Goal: Task Accomplishment & Management: Complete application form

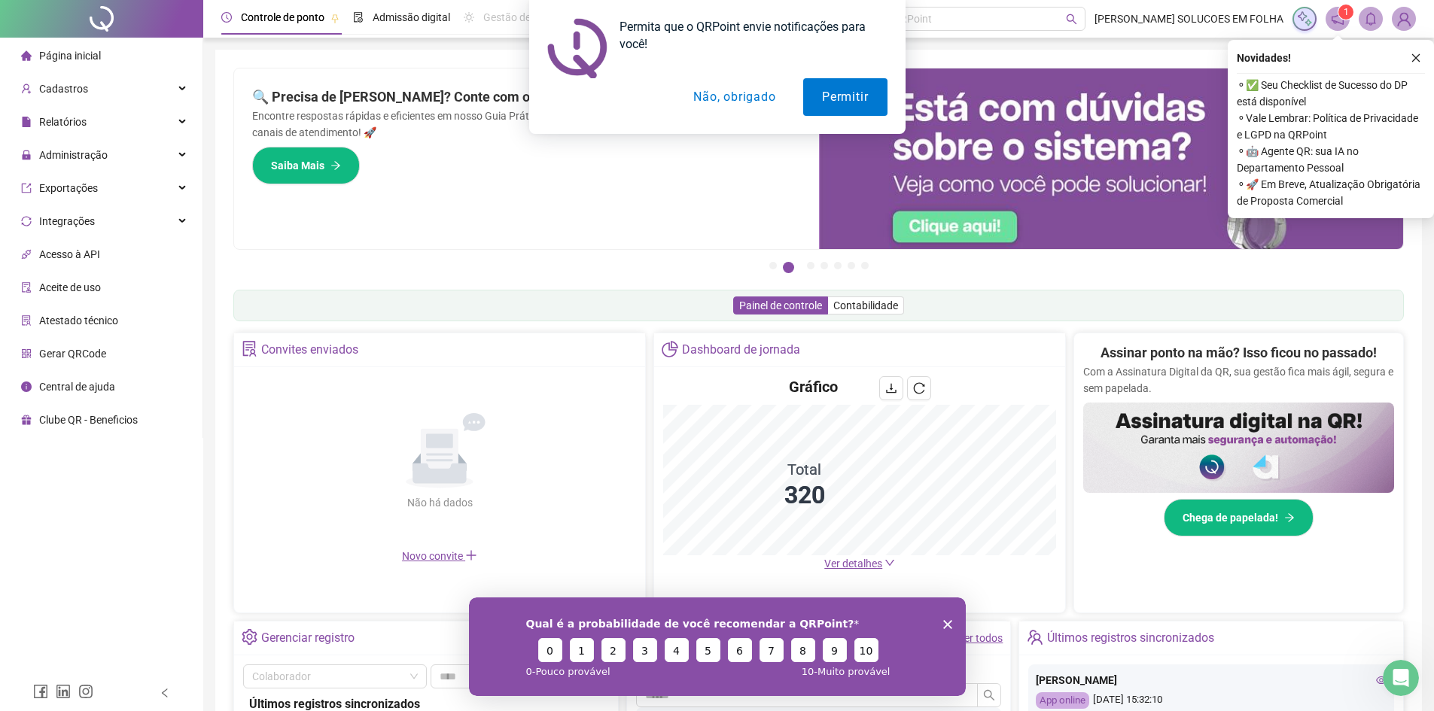
click at [738, 100] on button "Não, obrigado" at bounding box center [734, 97] width 120 height 38
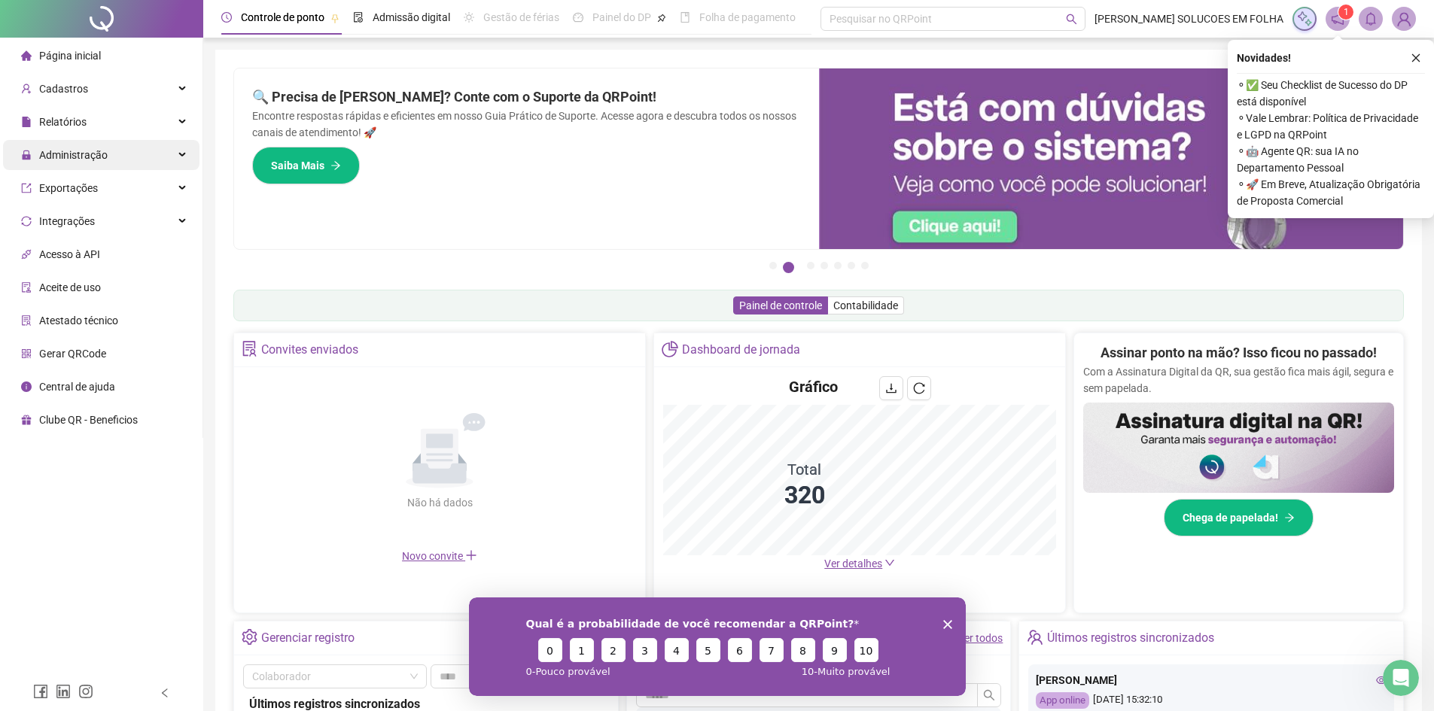
click at [105, 149] on span "Administração" at bounding box center [73, 155] width 68 height 12
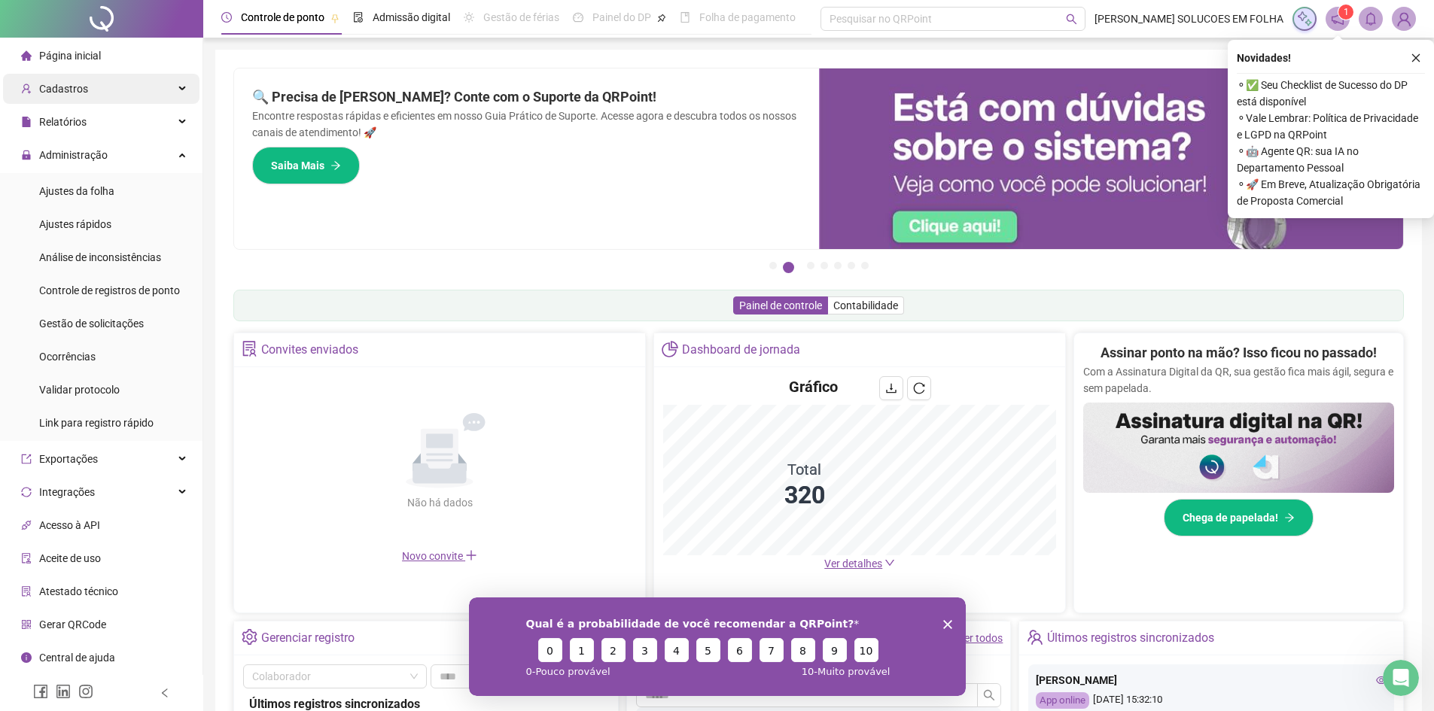
click at [153, 90] on div "Cadastros" at bounding box center [101, 89] width 196 height 30
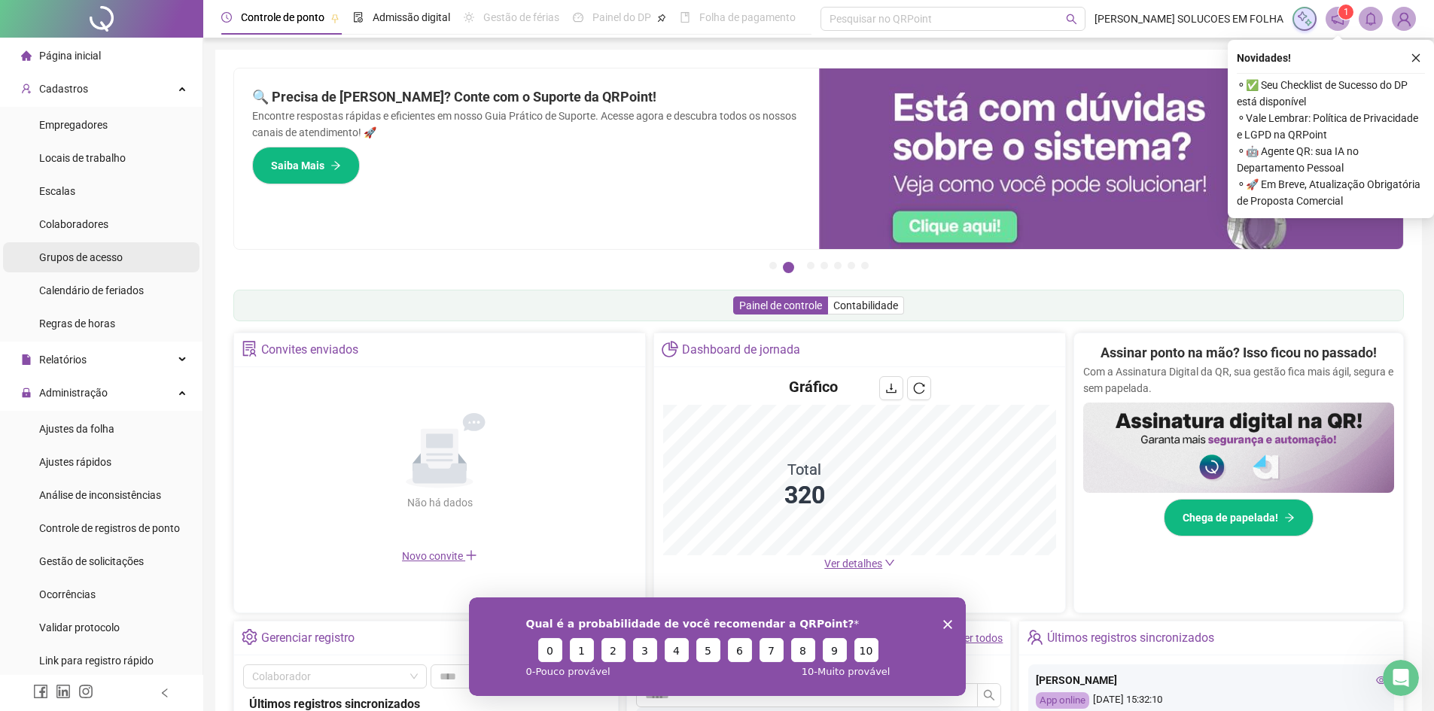
click at [130, 249] on li "Grupos de acesso" at bounding box center [101, 257] width 196 height 30
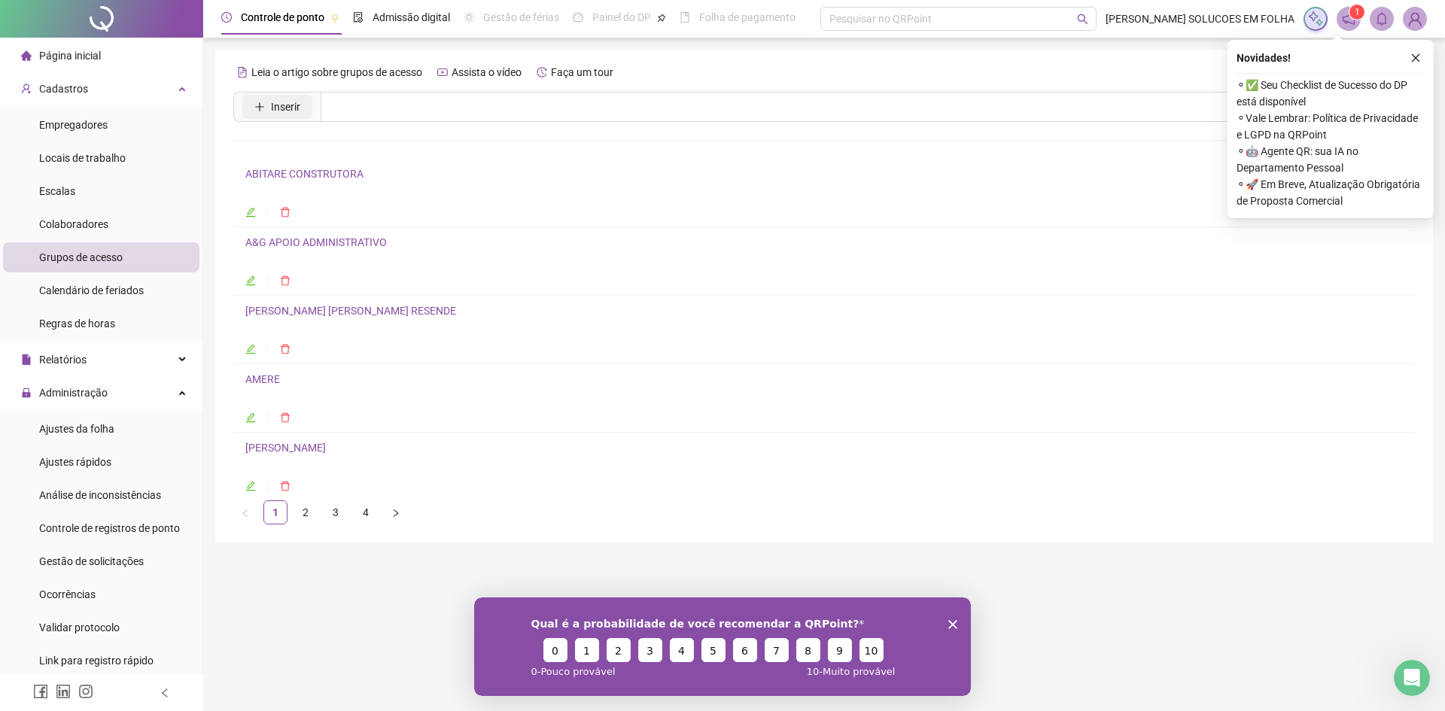
click at [300, 114] on button "Inserir" at bounding box center [277, 107] width 70 height 24
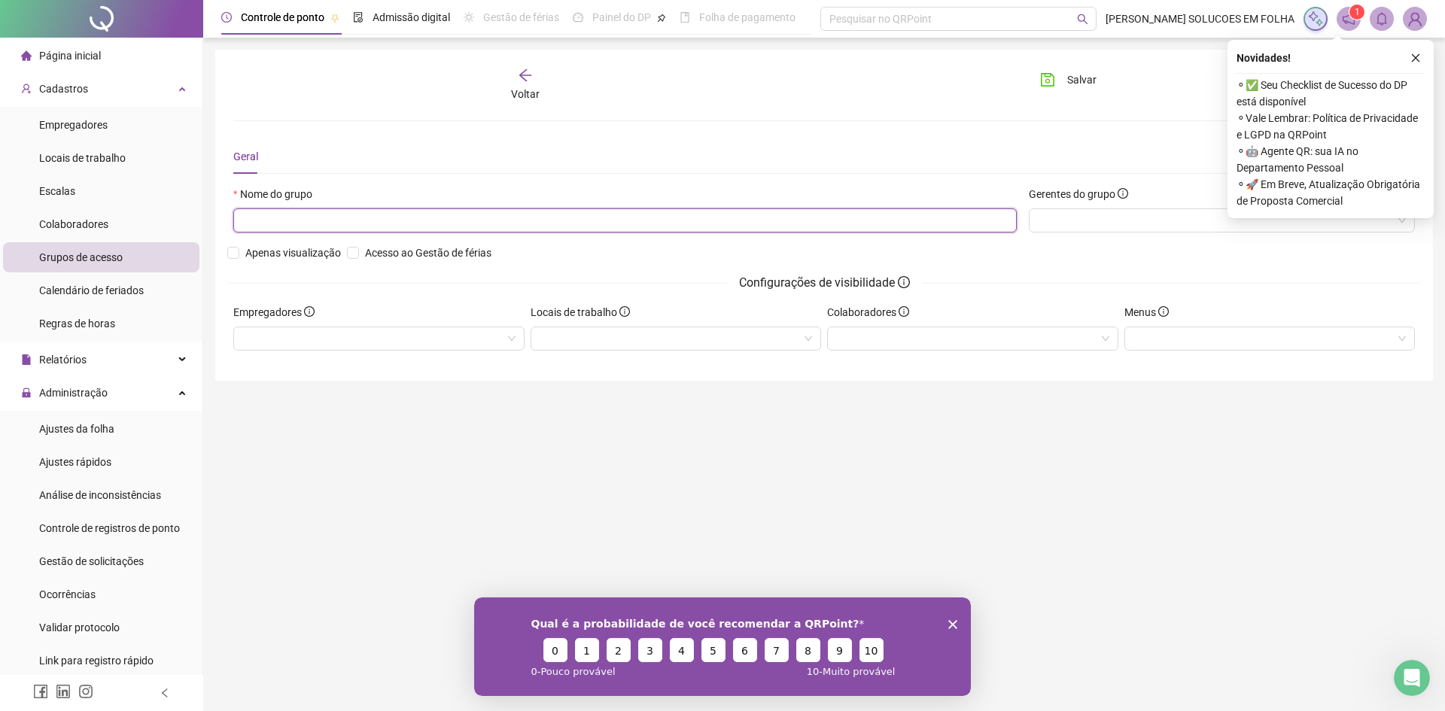
click at [363, 222] on input "text" at bounding box center [624, 220] width 783 height 24
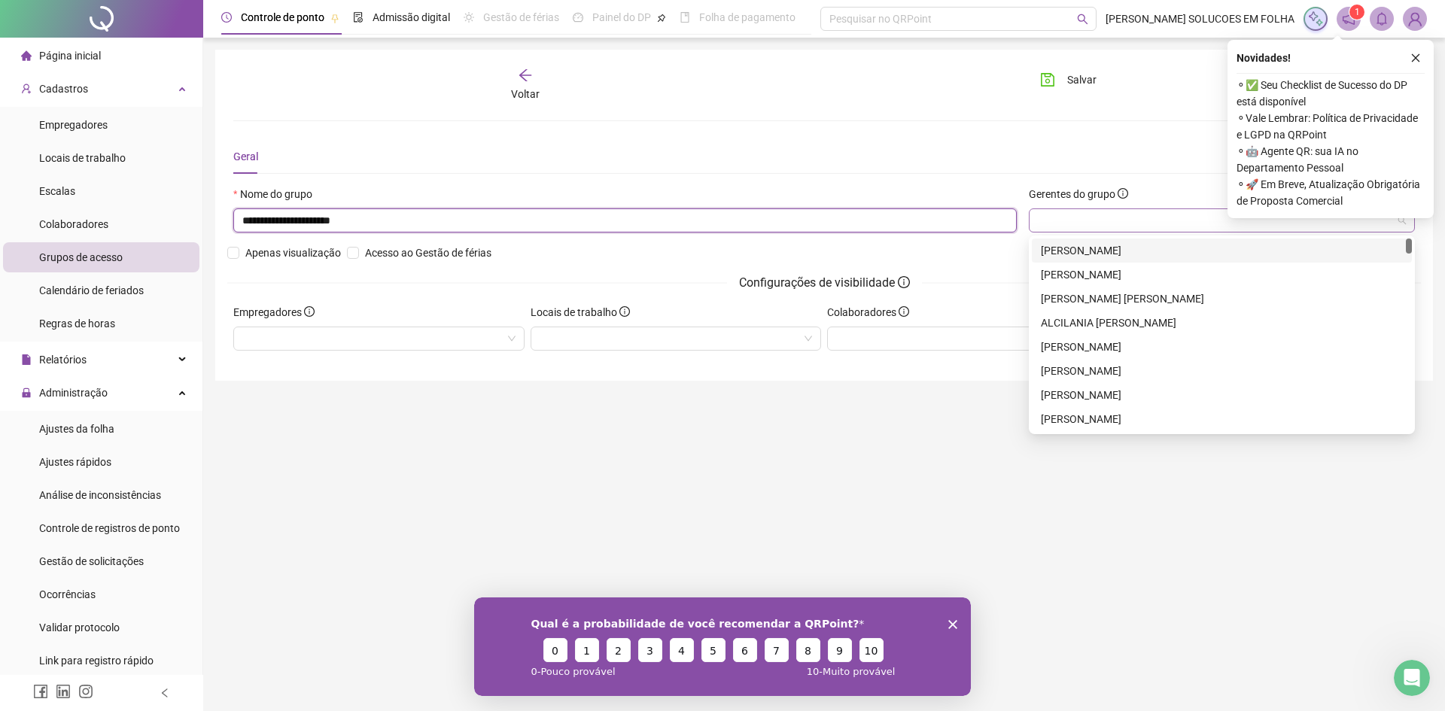
click at [1139, 231] on div at bounding box center [1222, 220] width 386 height 24
type input "**********"
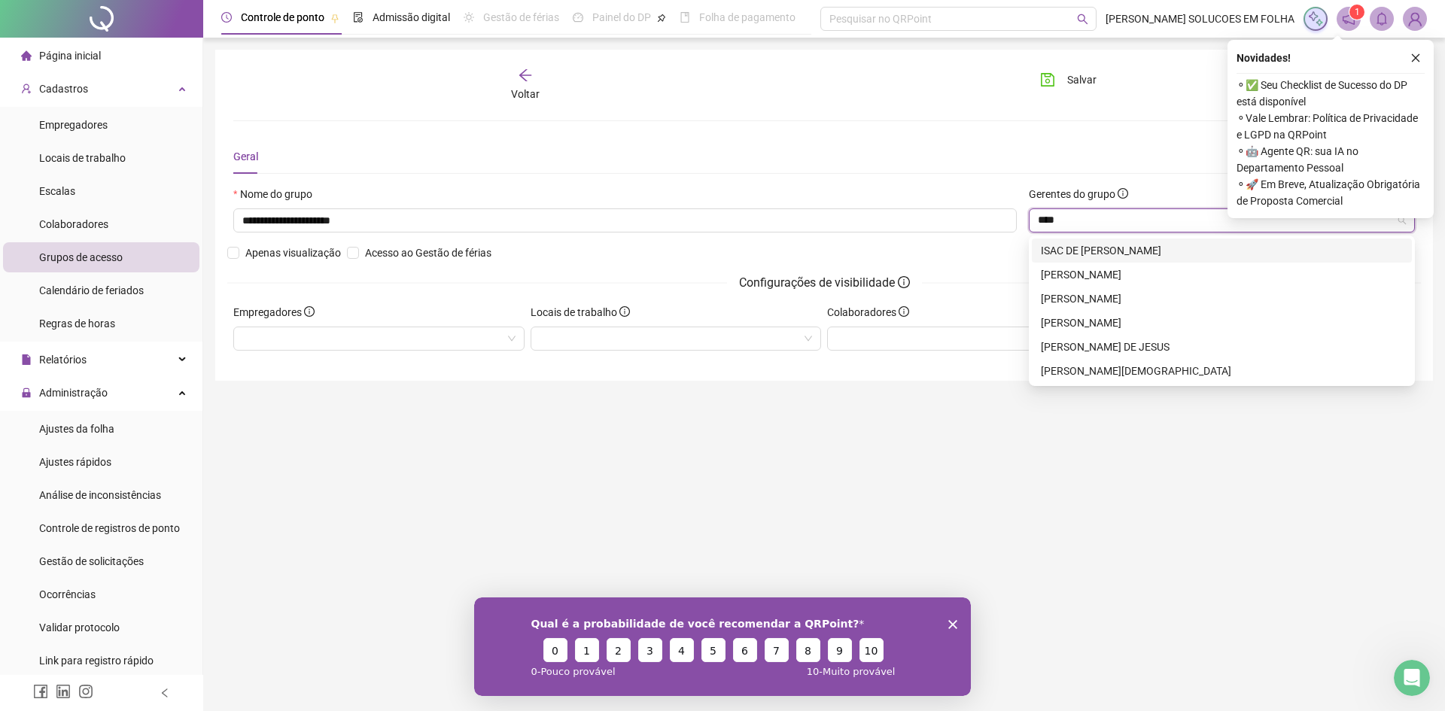
type input "*****"
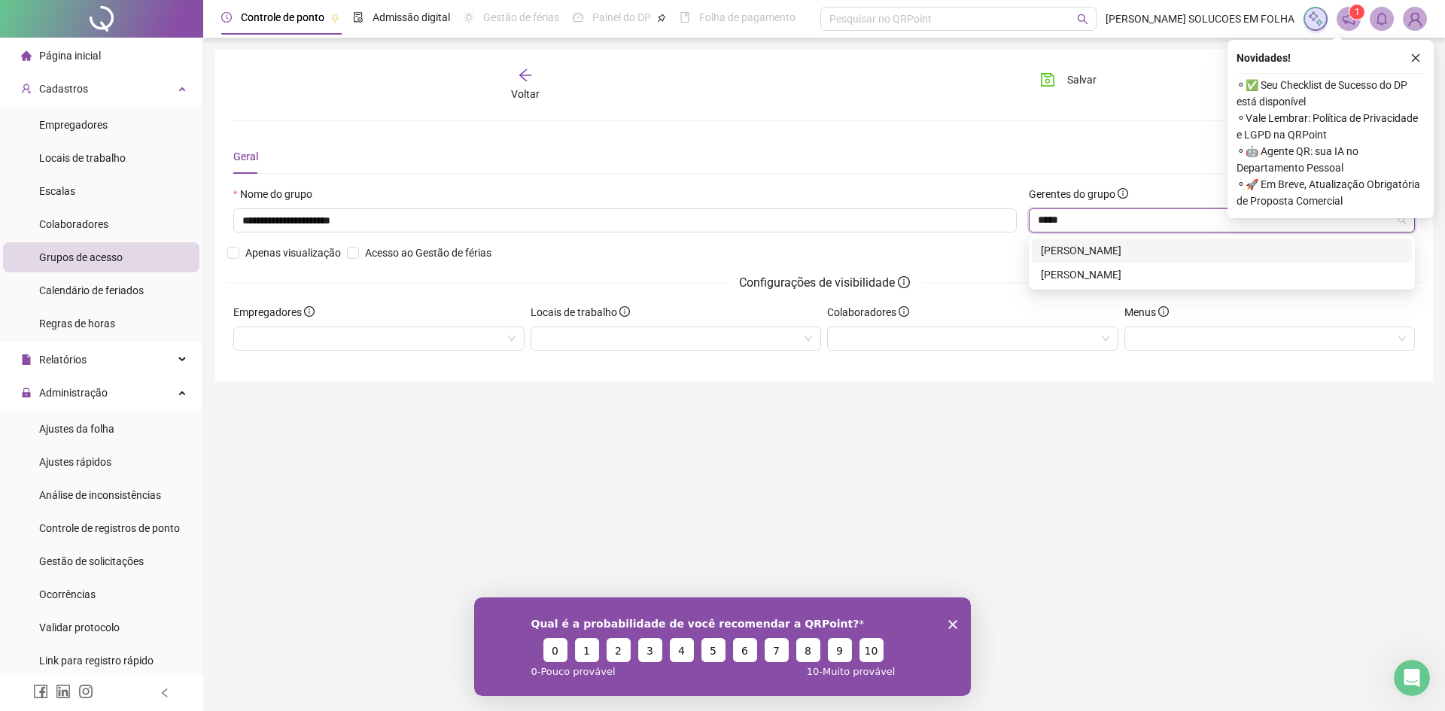
click at [1129, 250] on div "[PERSON_NAME]" at bounding box center [1222, 250] width 362 height 17
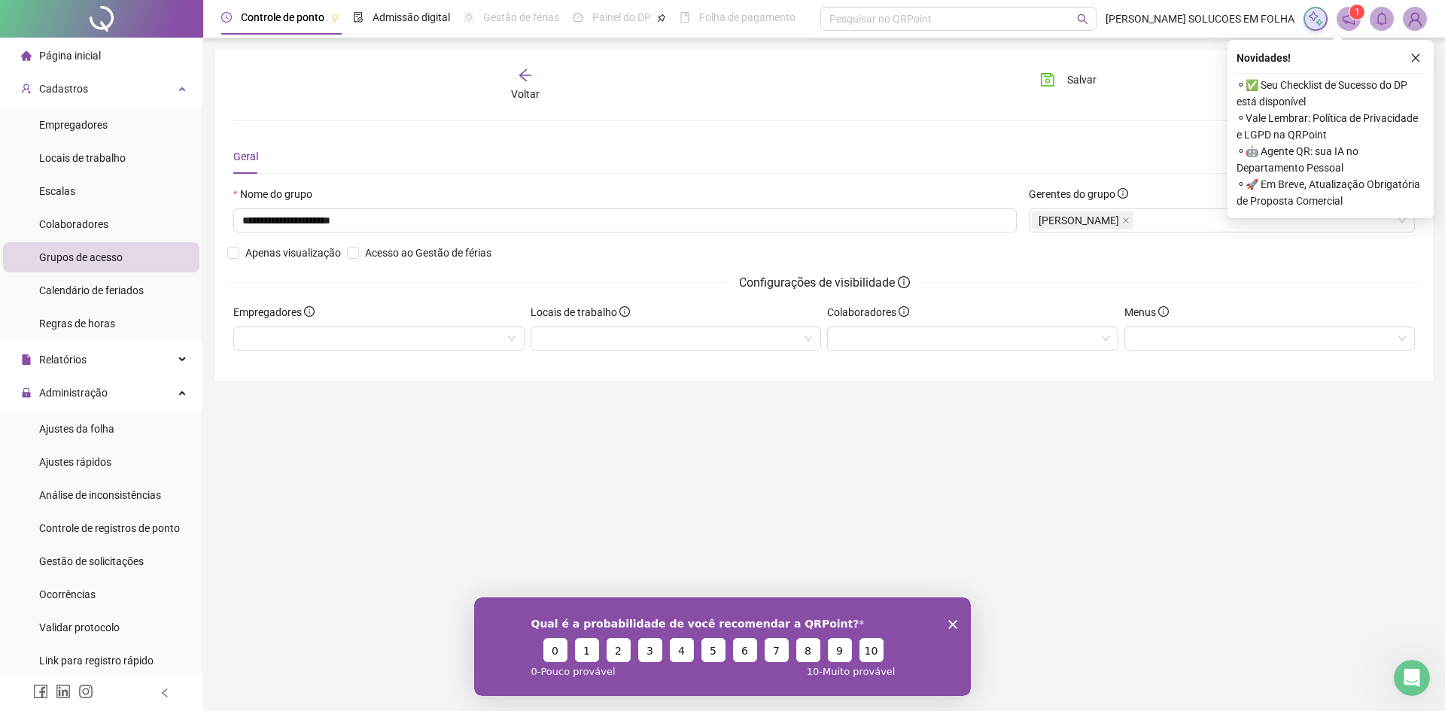
click at [955, 258] on div "**********" at bounding box center [824, 245] width 1194 height 118
click at [1417, 58] on icon "close" at bounding box center [1415, 58] width 11 height 11
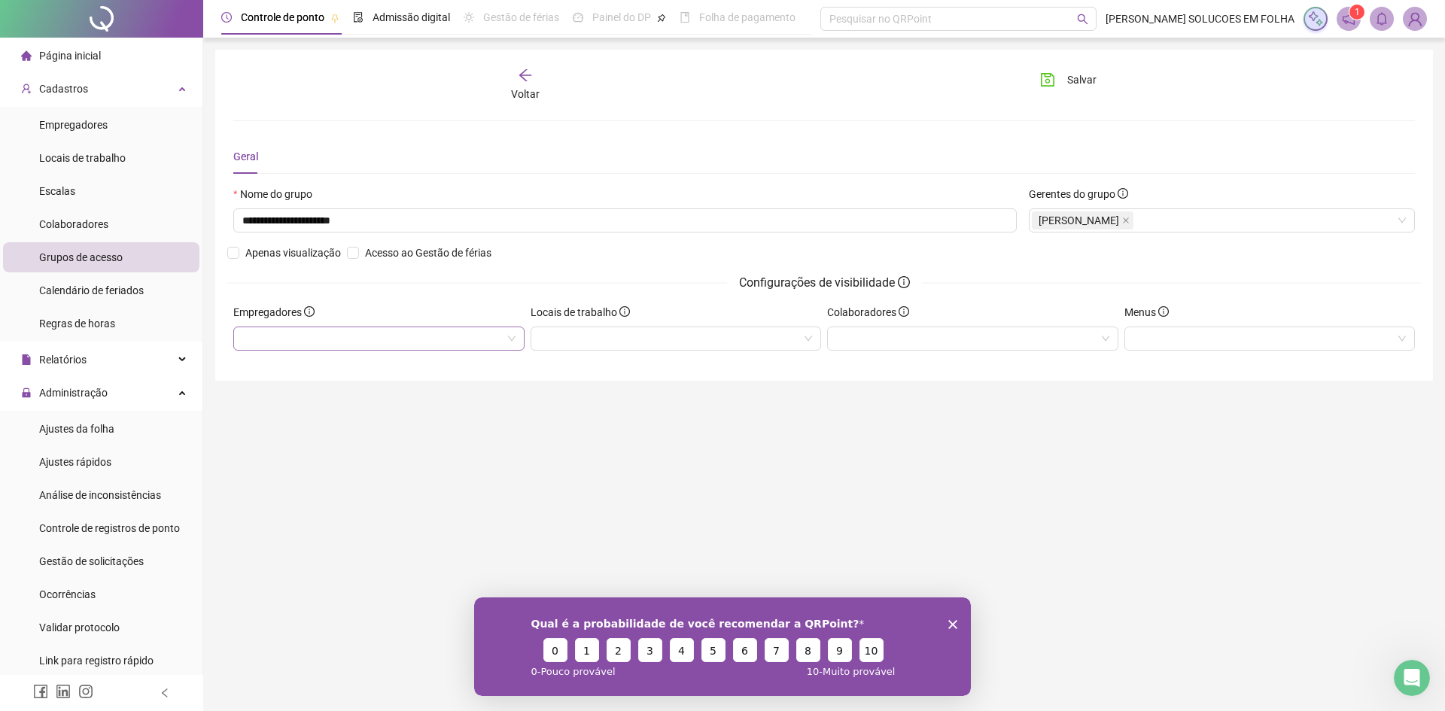
click at [314, 333] on div at bounding box center [378, 339] width 291 height 24
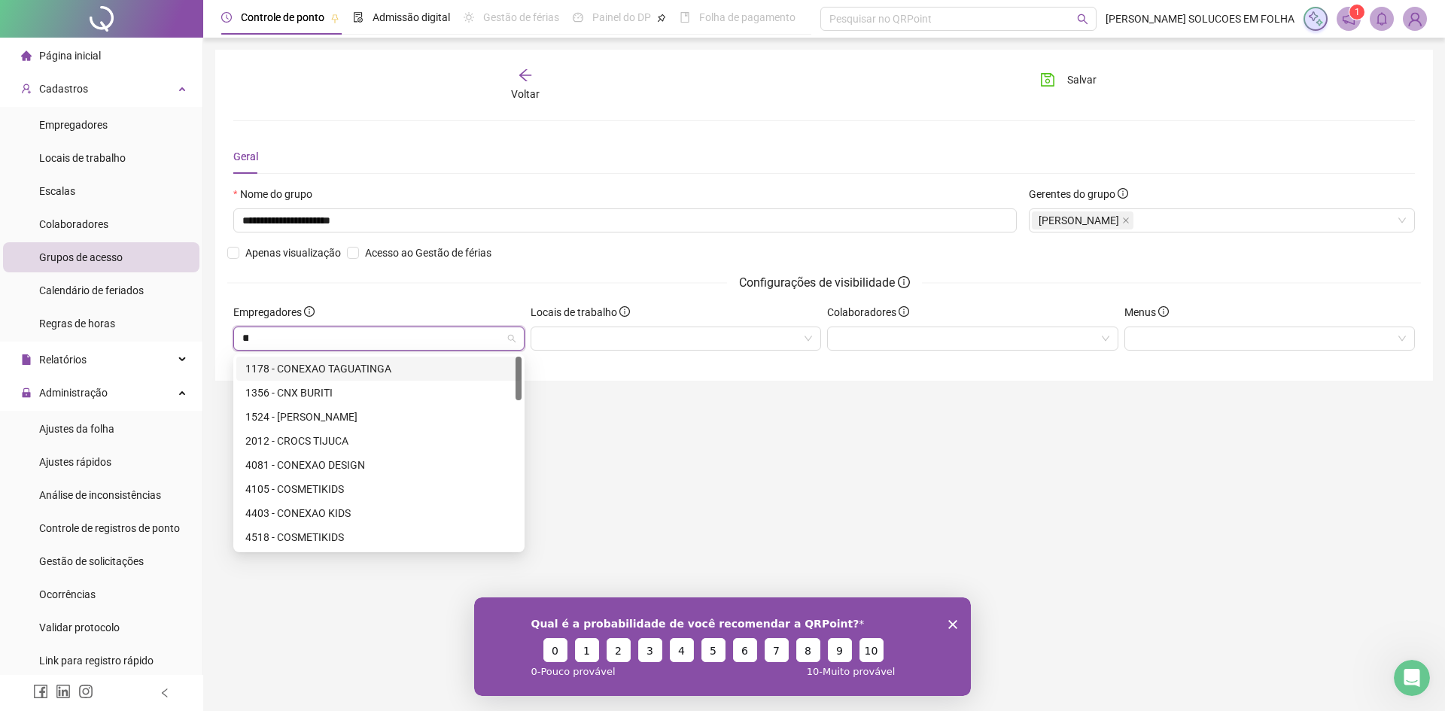
type input "***"
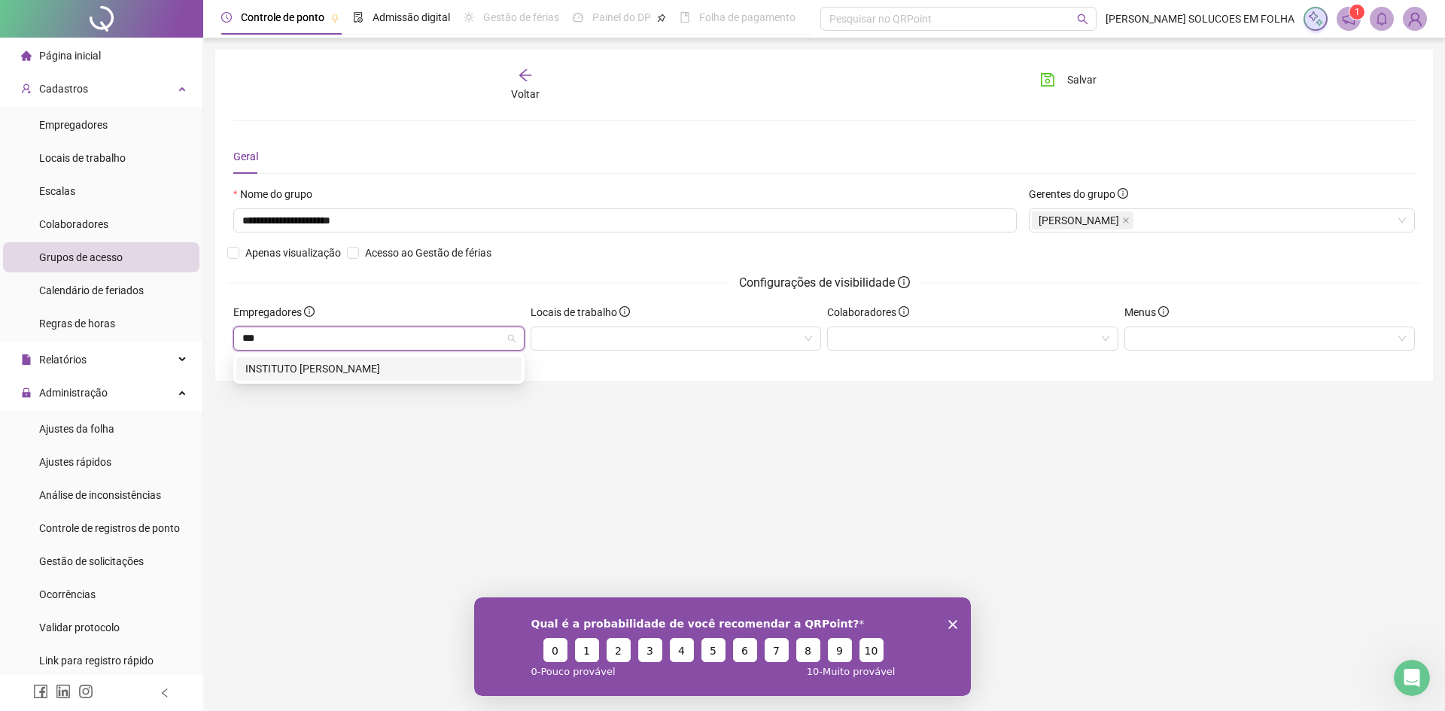
click at [399, 366] on div "INSTITUTO [PERSON_NAME]" at bounding box center [378, 368] width 267 height 17
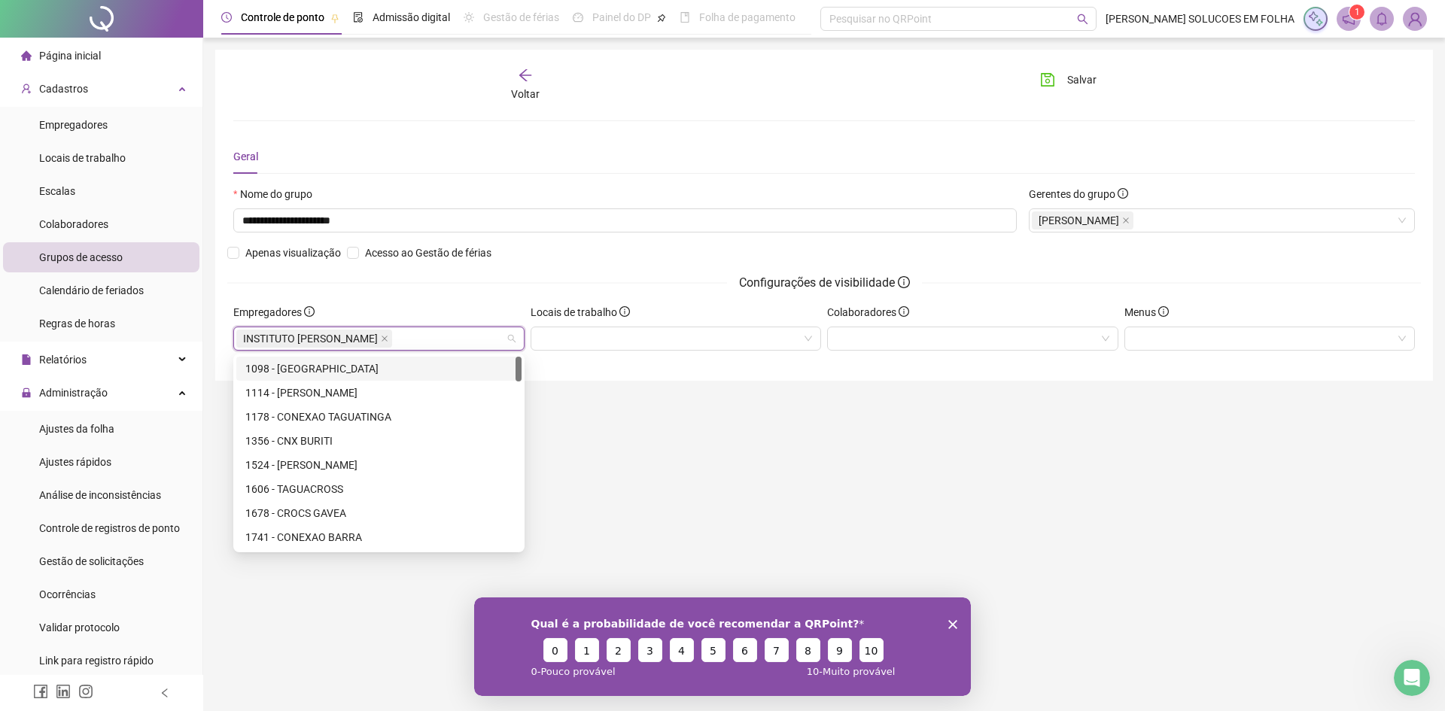
click at [724, 324] on div "Locais de trabalho" at bounding box center [676, 315] width 291 height 23
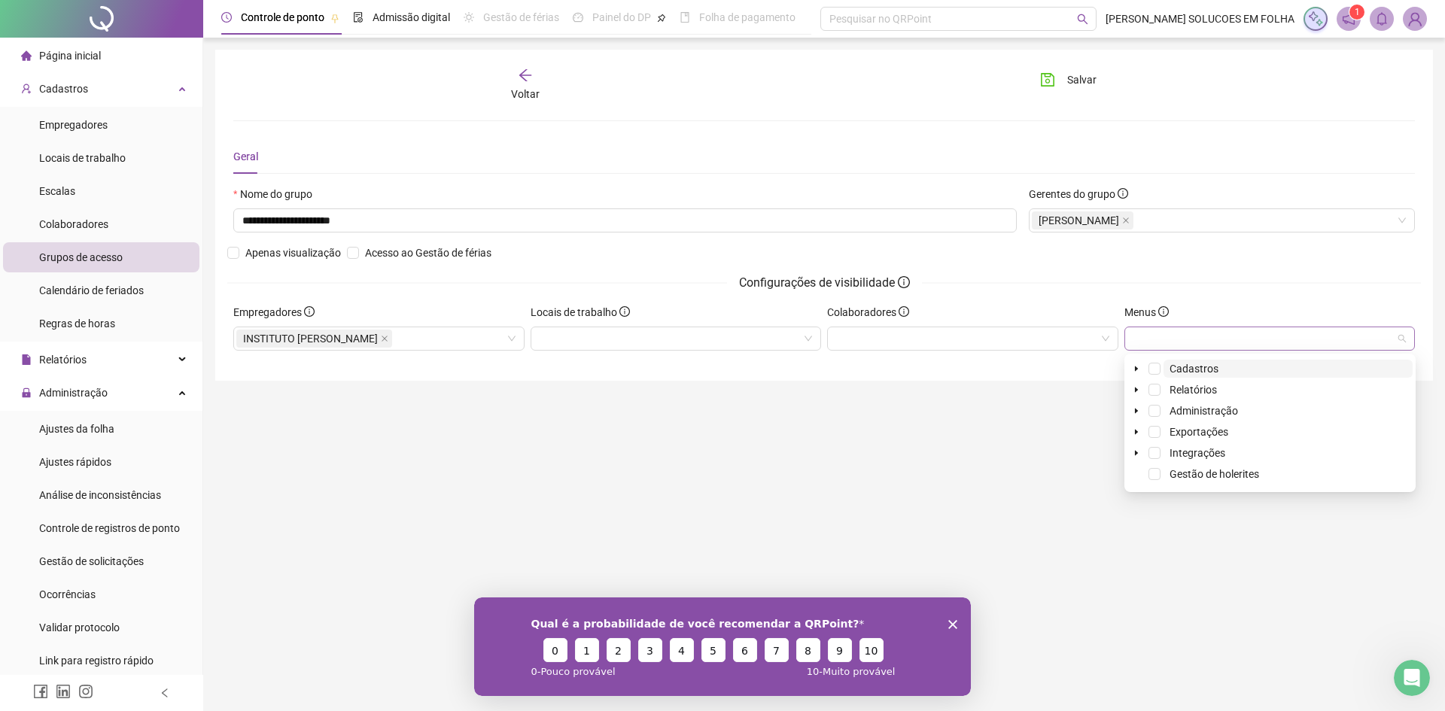
click at [1159, 340] on div at bounding box center [1269, 339] width 291 height 24
click at [1139, 368] on icon "caret-down" at bounding box center [1137, 369] width 8 height 8
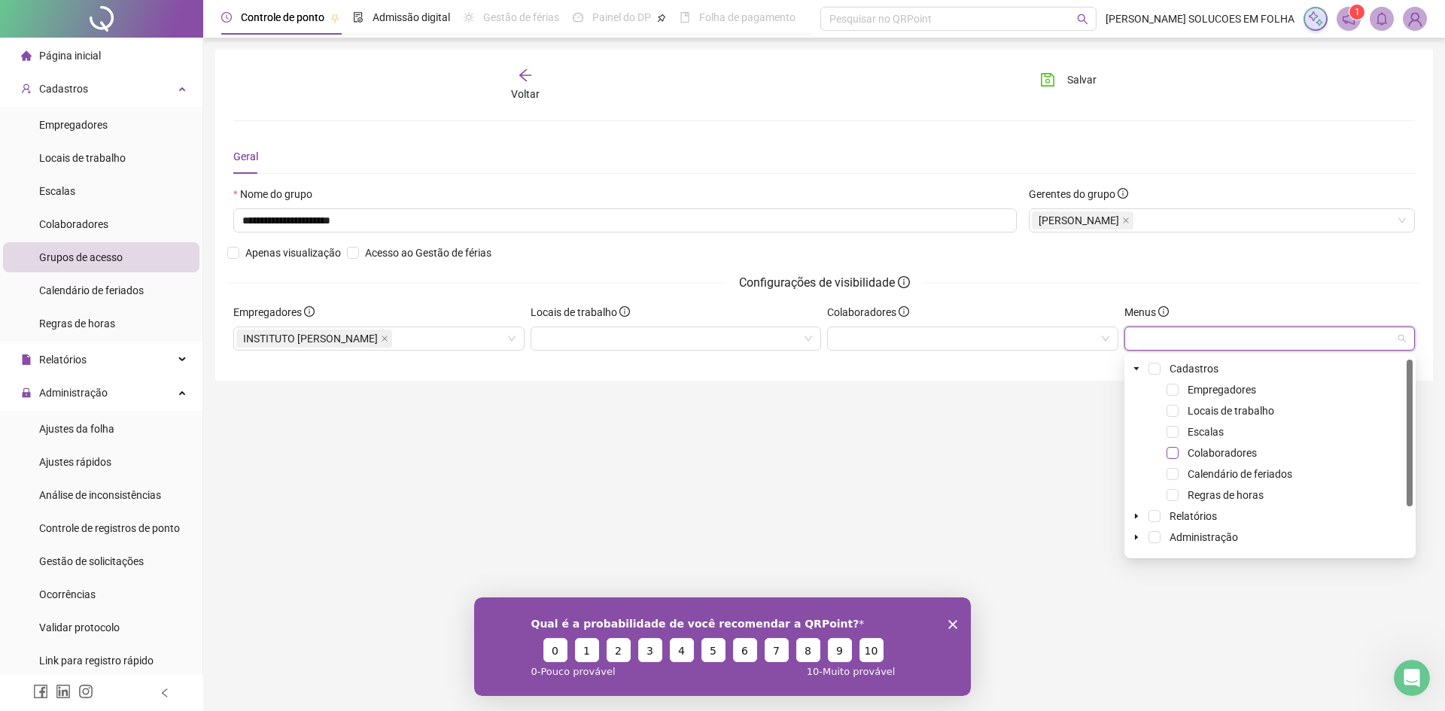
click at [1172, 452] on span at bounding box center [1173, 453] width 12 height 12
click at [1133, 517] on icon "caret-down" at bounding box center [1137, 517] width 8 height 8
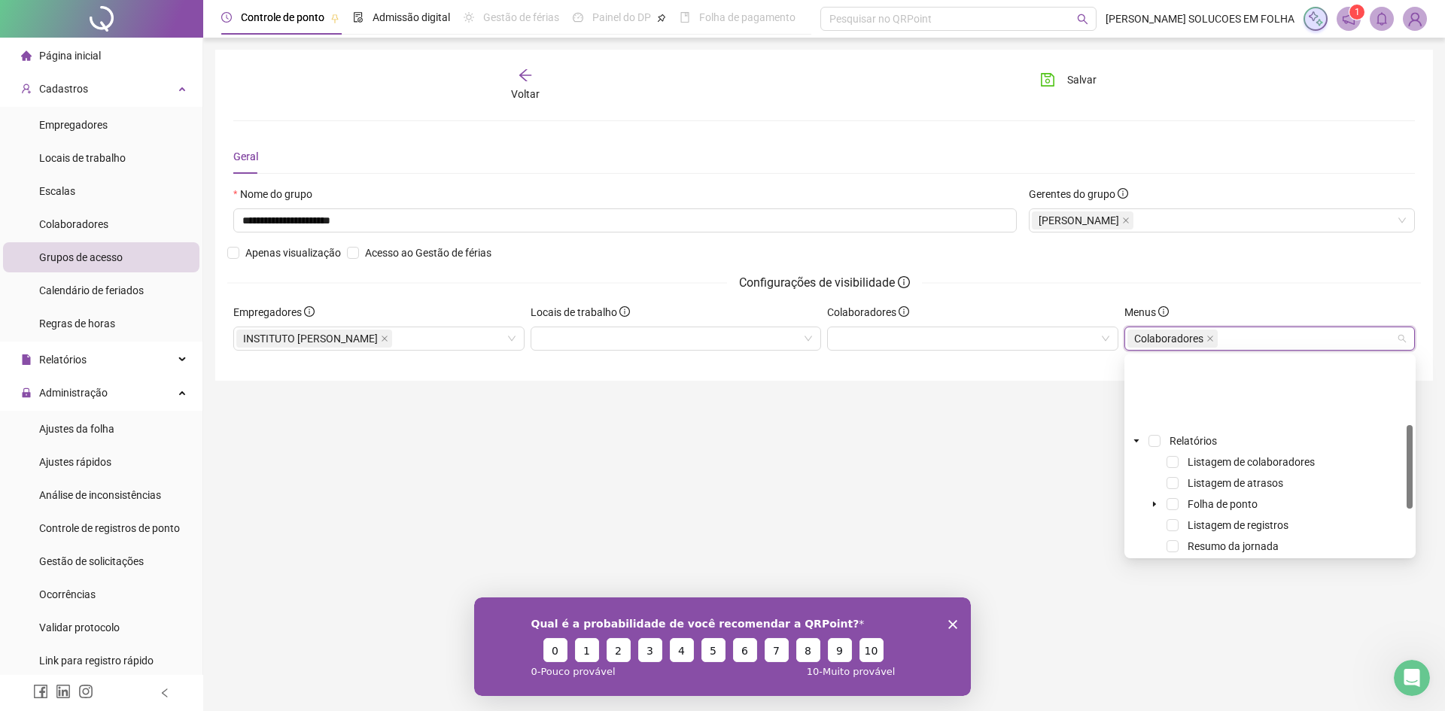
scroll to position [151, 0]
click at [1168, 451] on span at bounding box center [1173, 450] width 12 height 12
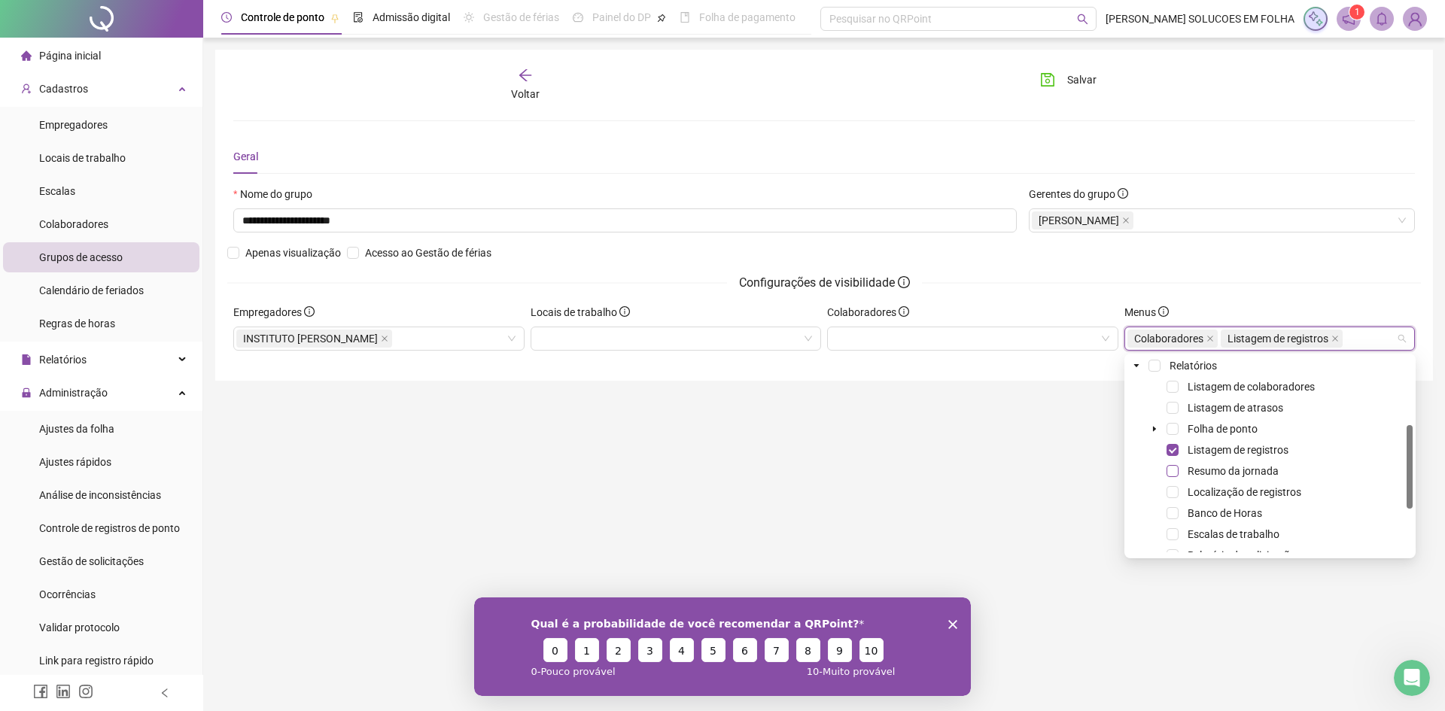
click at [1173, 473] on span at bounding box center [1173, 471] width 12 height 12
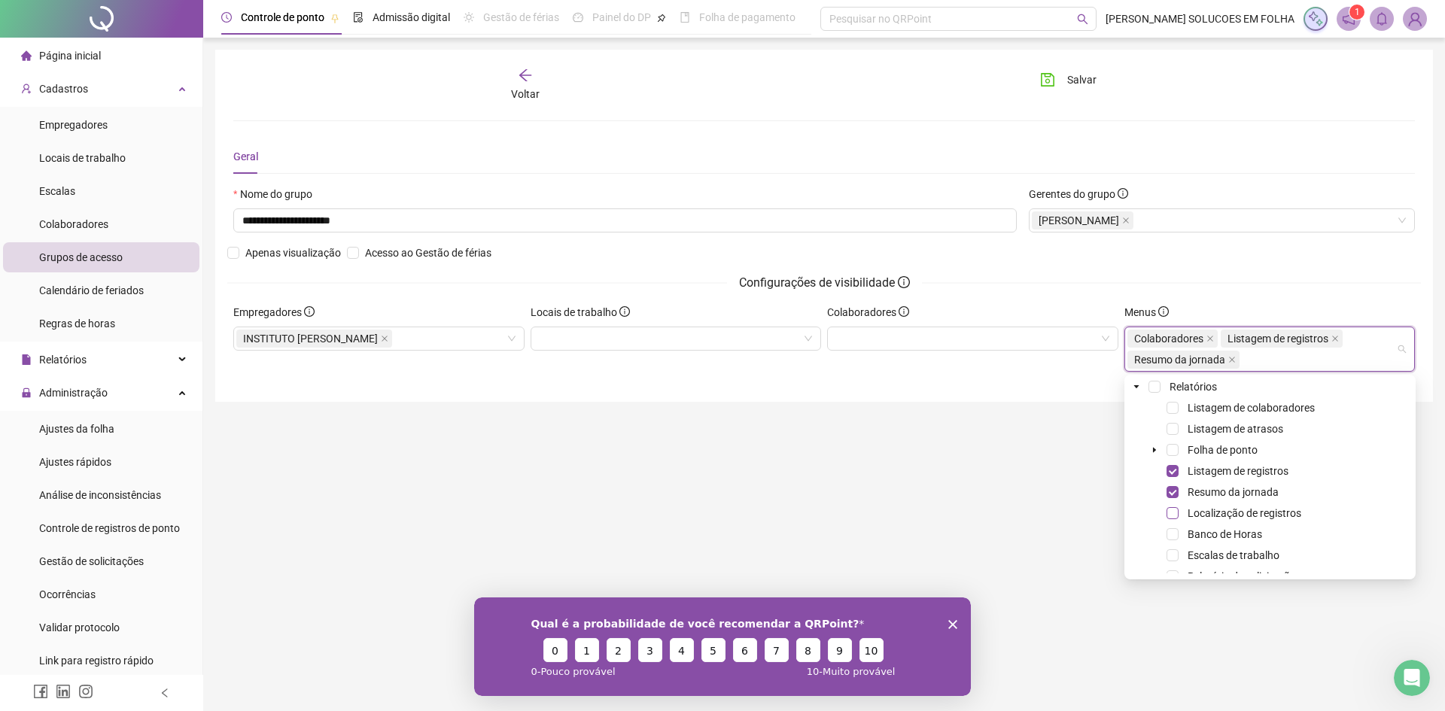
click at [1176, 514] on span at bounding box center [1173, 513] width 12 height 12
click at [1173, 537] on span at bounding box center [1173, 534] width 12 height 12
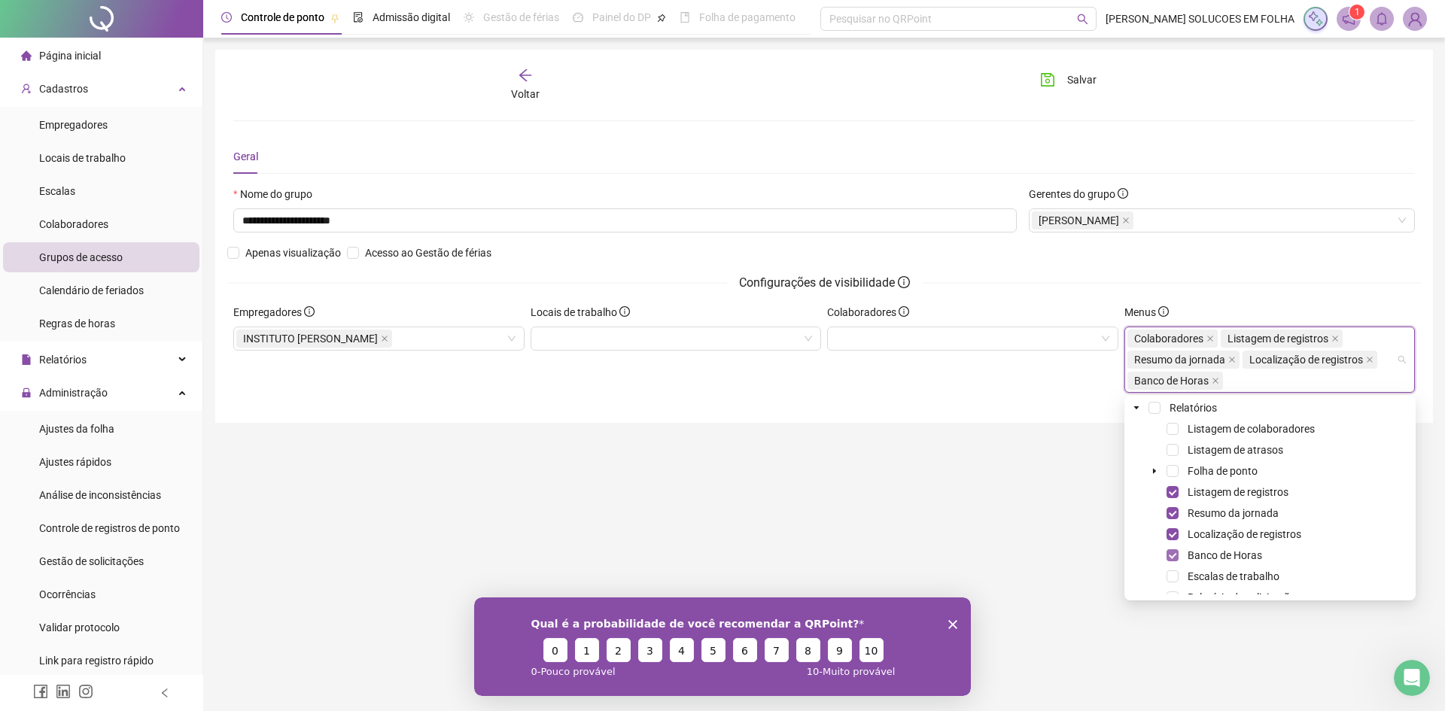
scroll to position [226, 0]
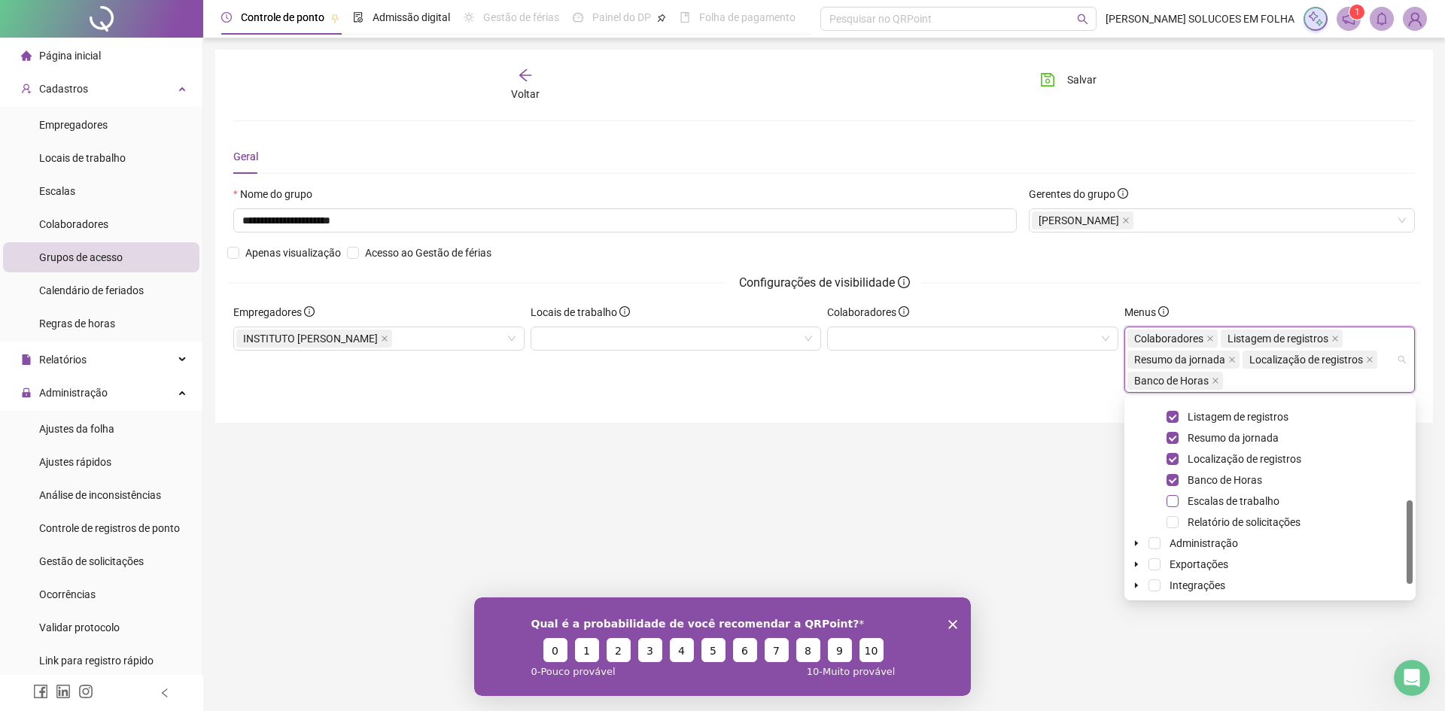
click at [1171, 506] on span at bounding box center [1173, 501] width 12 height 12
click at [1179, 526] on div "Relatório de solicitações" at bounding box center [1269, 522] width 285 height 18
click at [1179, 525] on div "Relatório de solicitações" at bounding box center [1269, 522] width 285 height 18
click at [1176, 522] on span at bounding box center [1173, 522] width 12 height 12
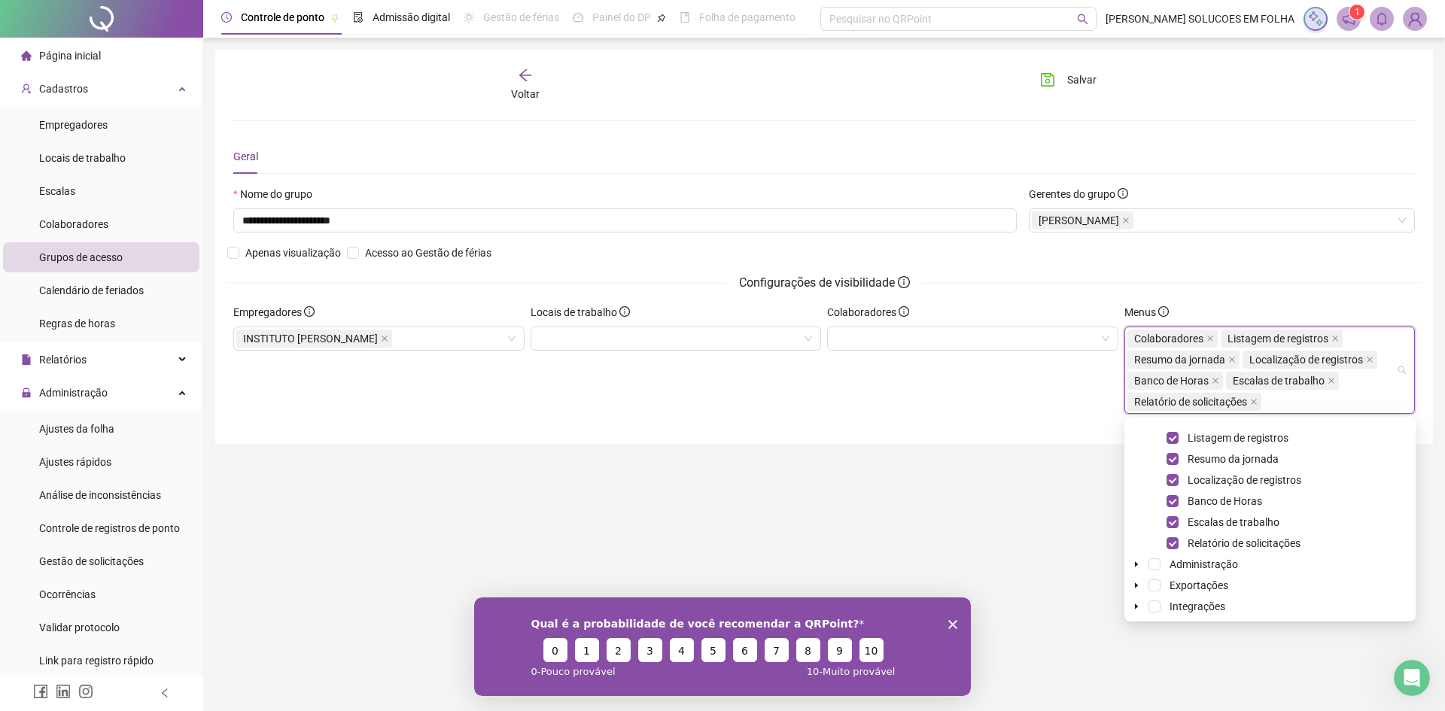
scroll to position [250, 0]
click at [1139, 540] on icon "caret-down" at bounding box center [1137, 541] width 8 height 8
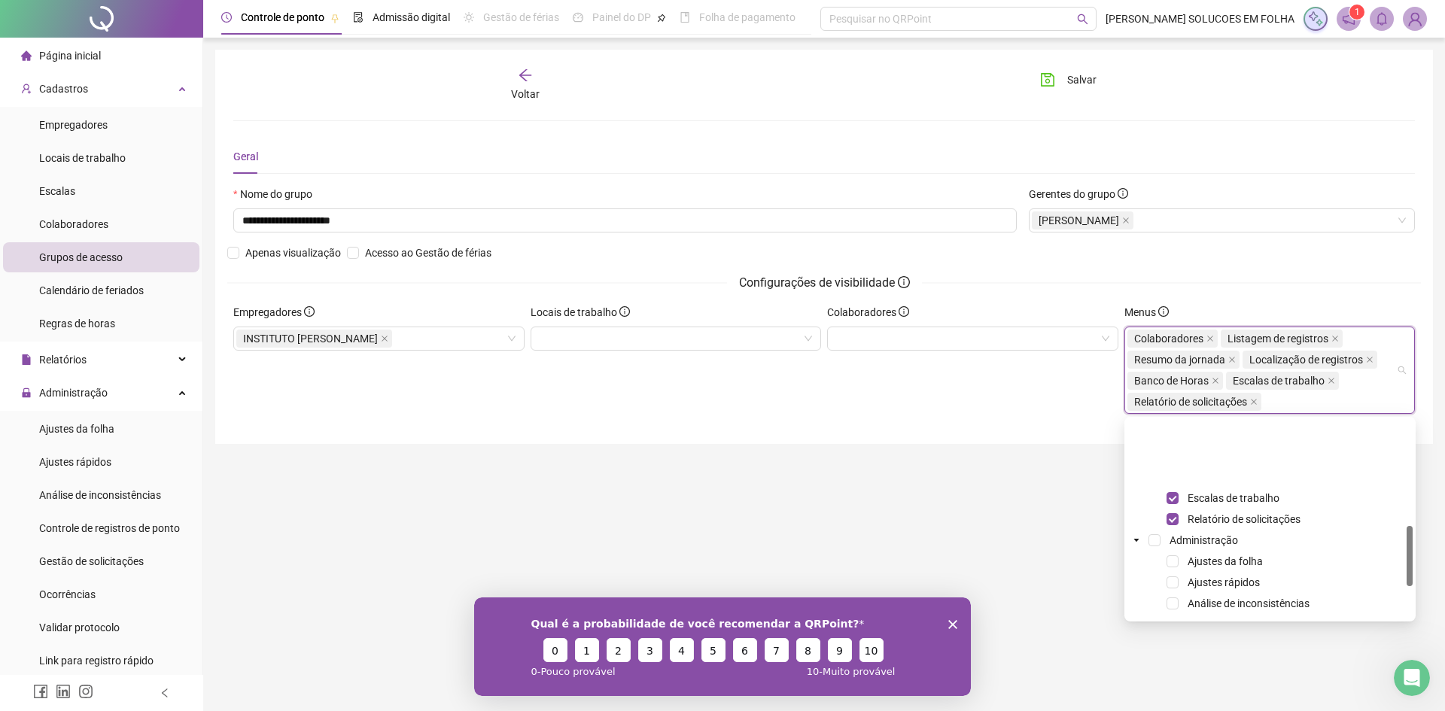
scroll to position [325, 0]
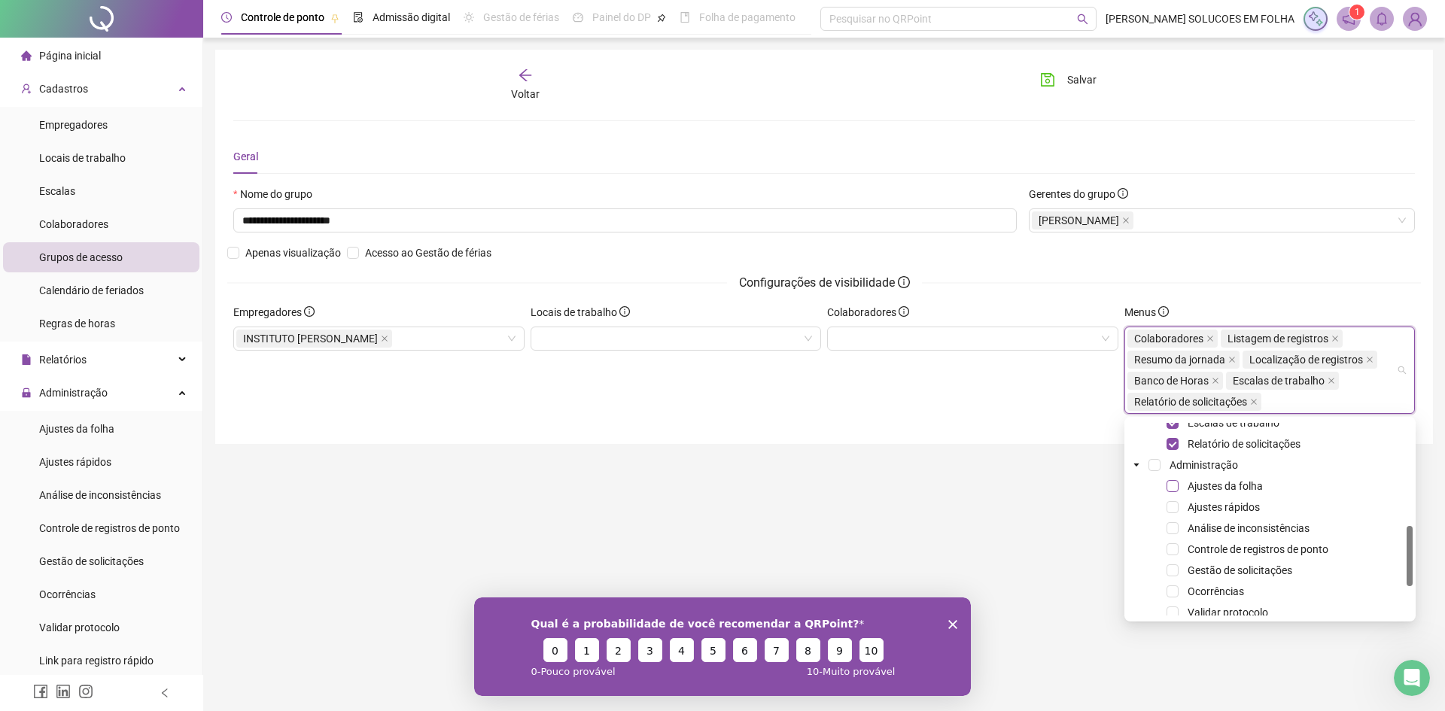
click at [1173, 490] on span at bounding box center [1173, 486] width 12 height 12
click at [1175, 529] on span at bounding box center [1173, 528] width 12 height 12
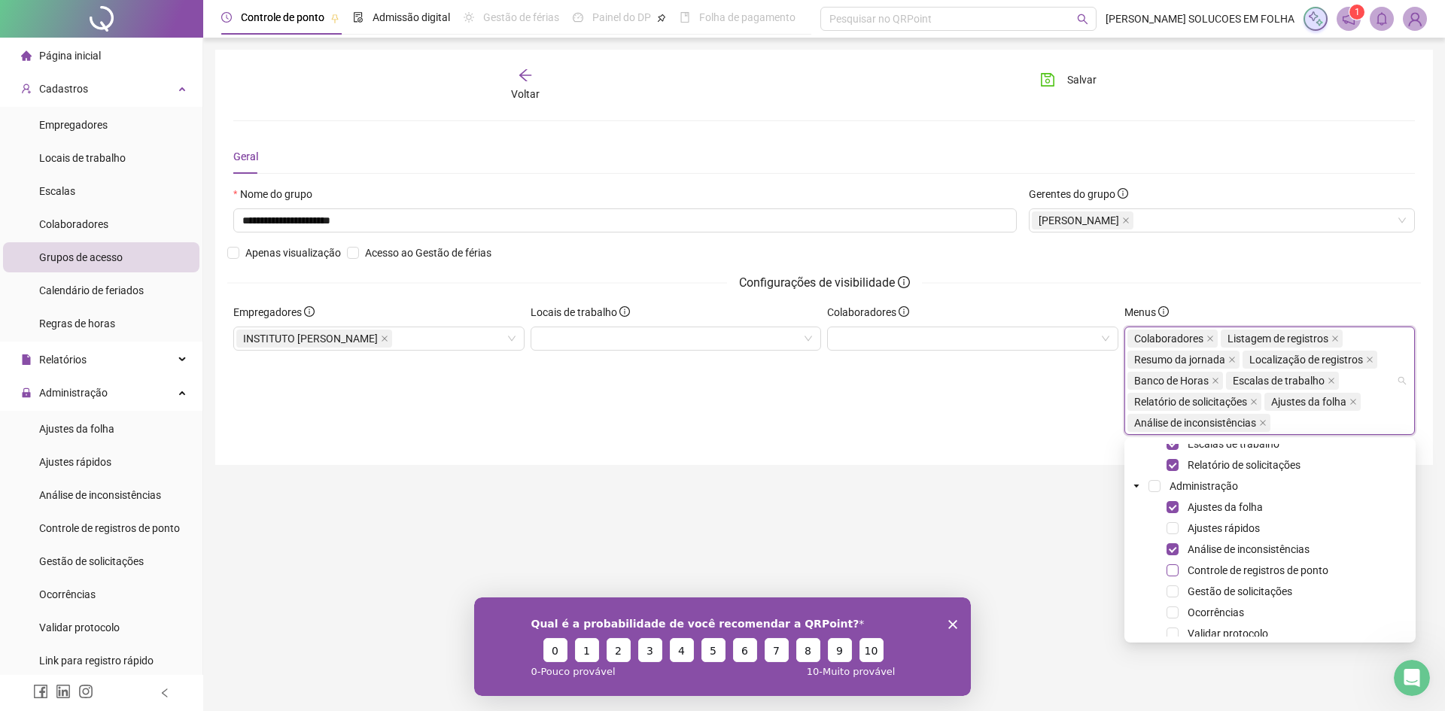
click at [1170, 573] on span at bounding box center [1173, 570] width 12 height 12
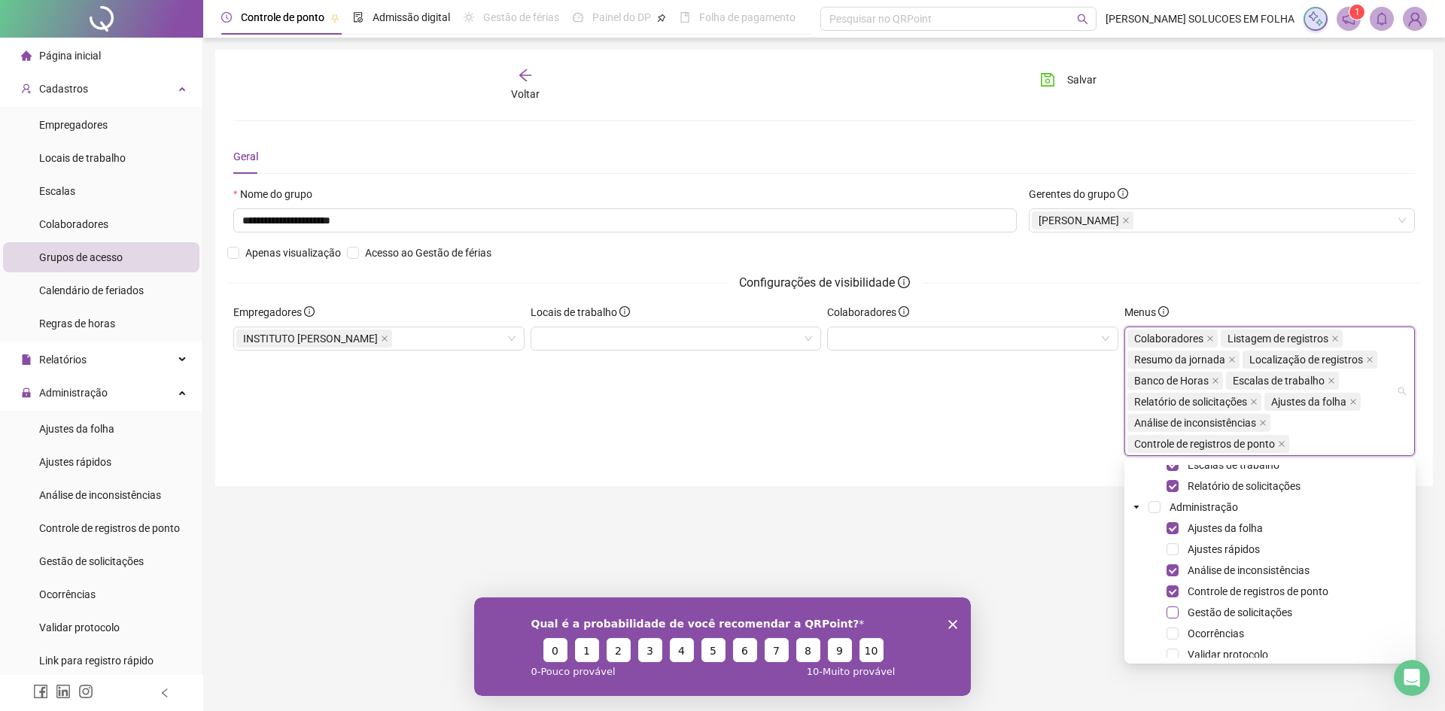
click at [1173, 610] on span at bounding box center [1173, 613] width 12 height 12
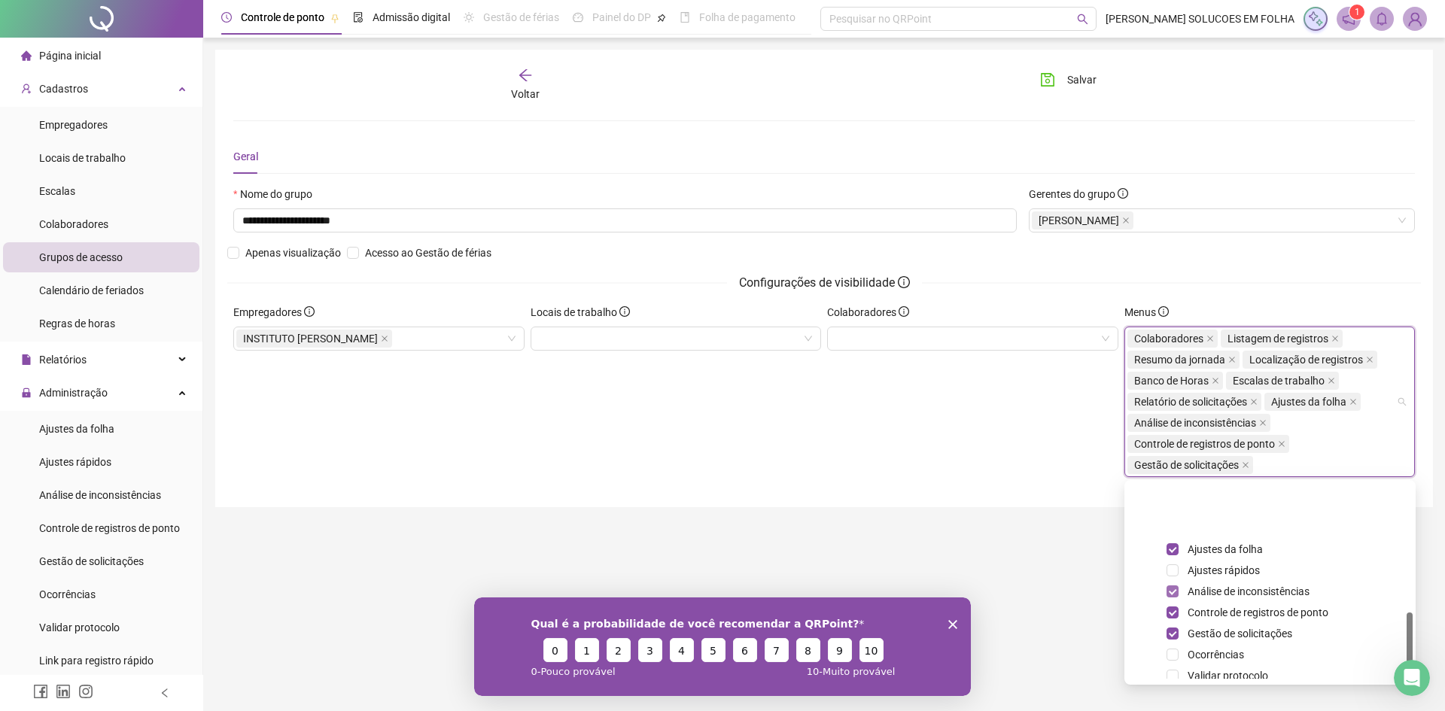
scroll to position [400, 0]
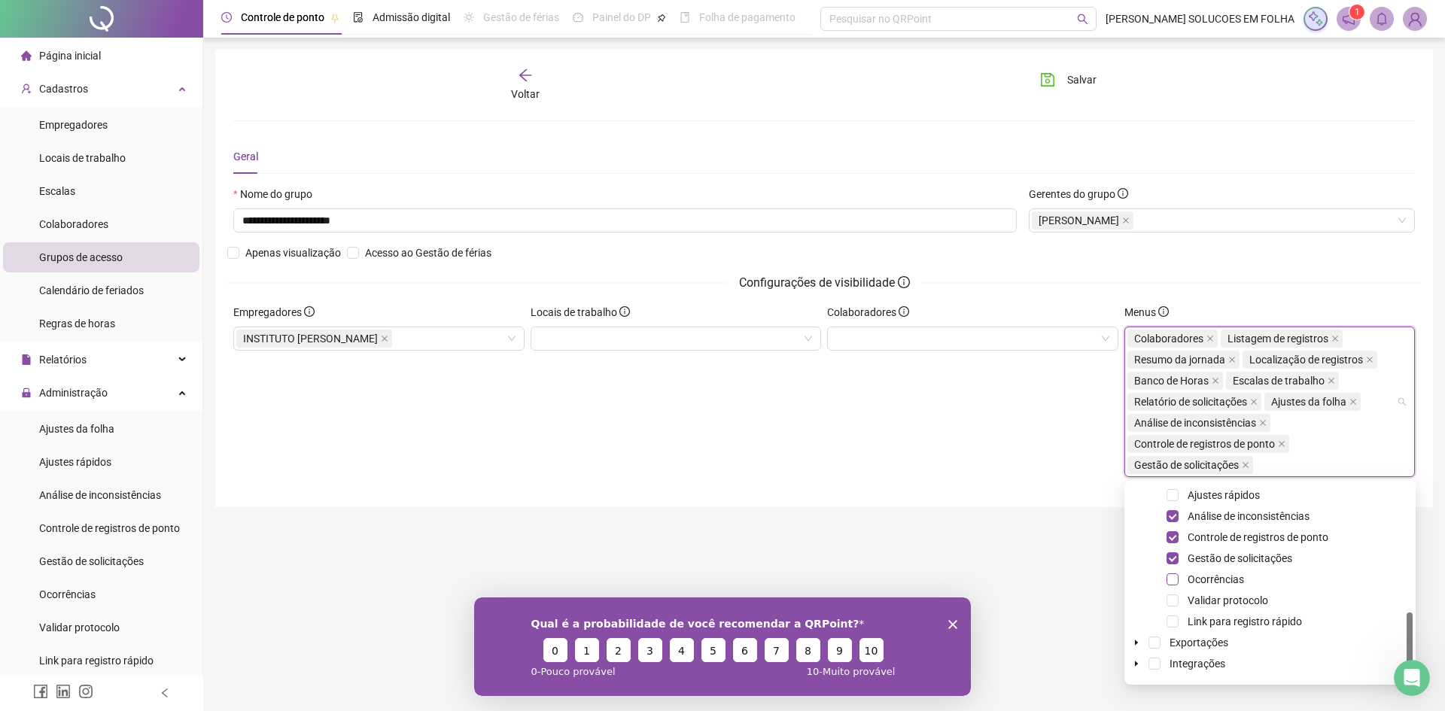
click at [1171, 579] on span at bounding box center [1173, 579] width 12 height 12
click at [1173, 562] on span at bounding box center [1173, 558] width 12 height 12
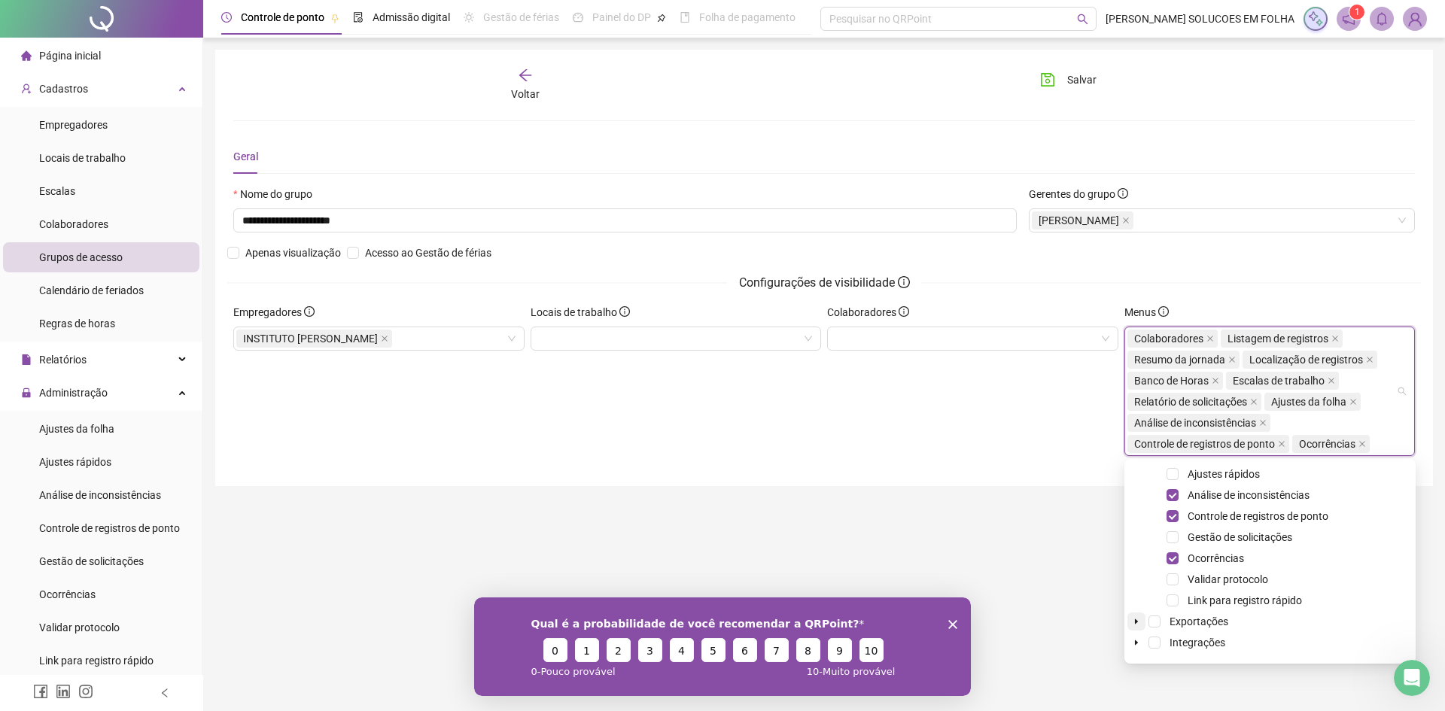
click at [1138, 622] on icon "caret-down" at bounding box center [1136, 621] width 3 height 5
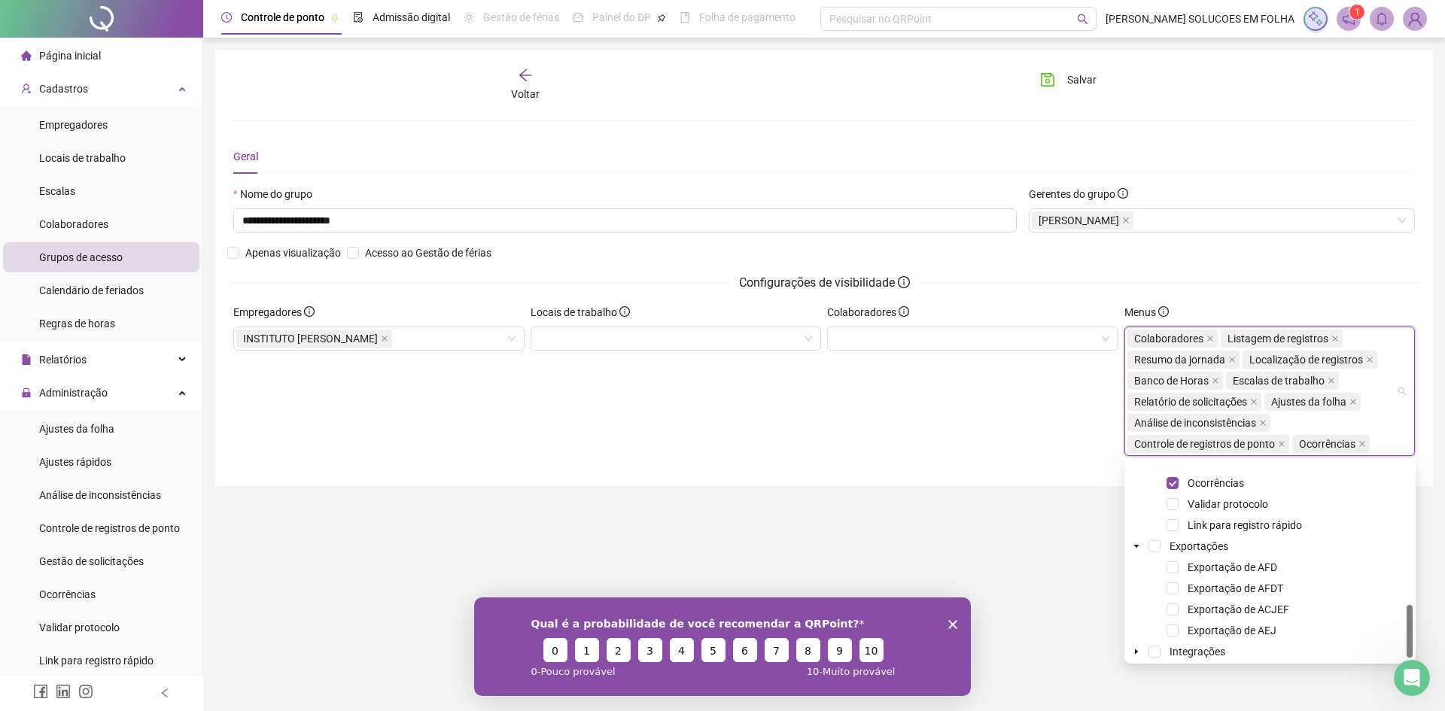
scroll to position [503, 0]
click at [1139, 626] on icon "caret-down" at bounding box center [1137, 625] width 8 height 8
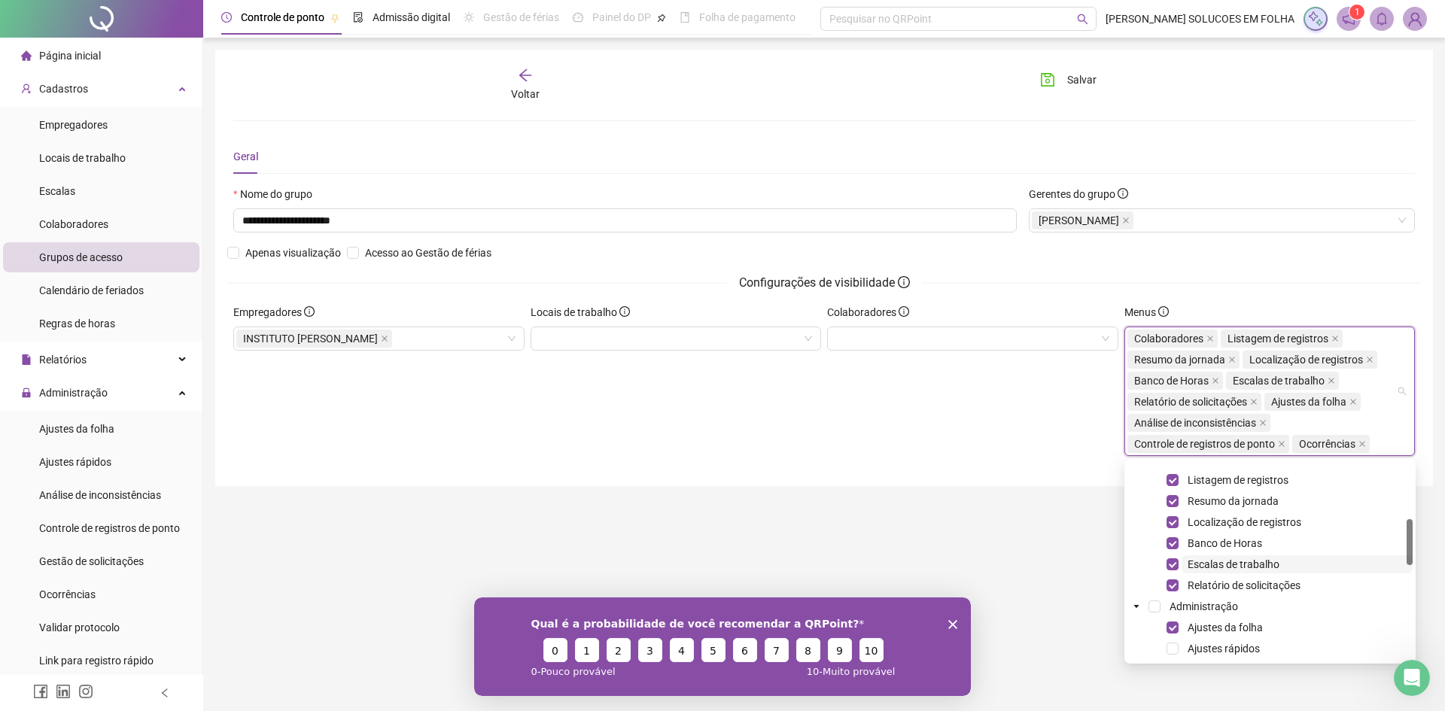
scroll to position [151, 0]
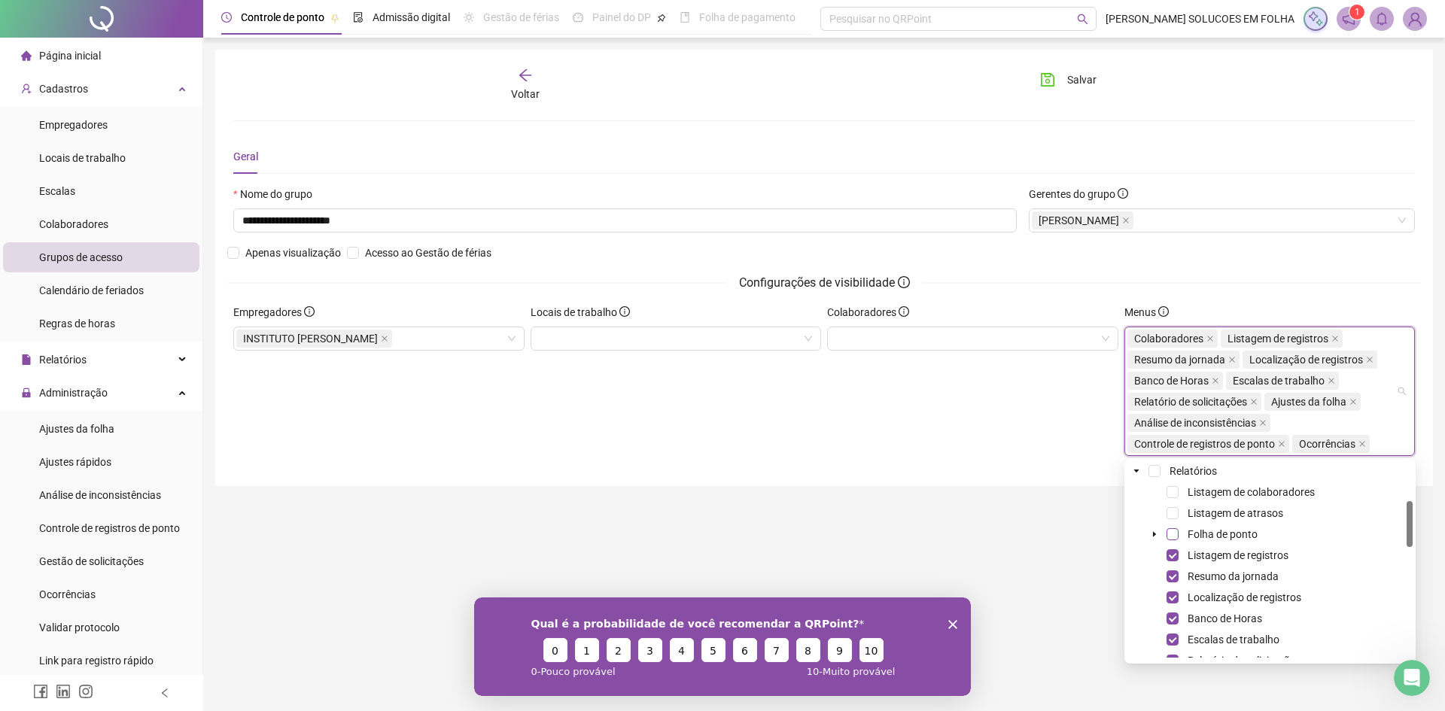
click at [1174, 536] on span at bounding box center [1173, 534] width 12 height 12
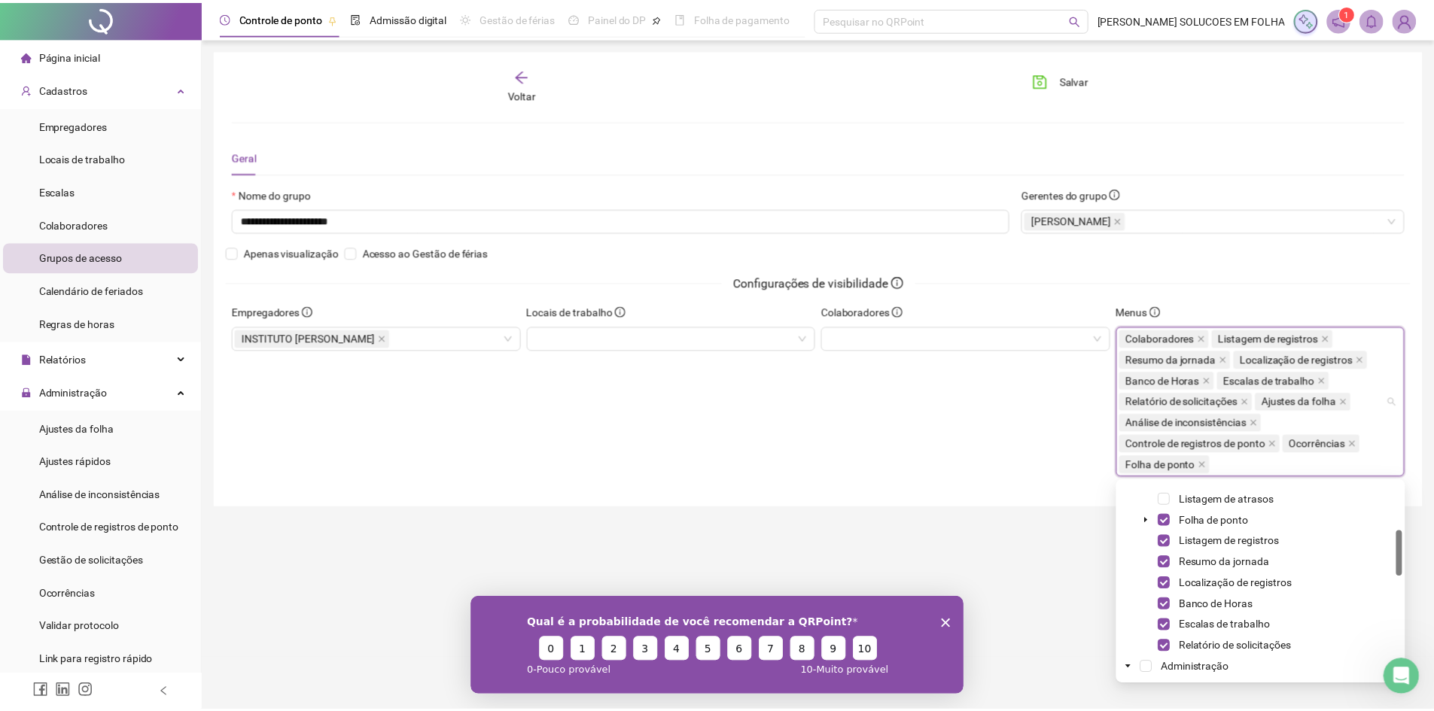
scroll to position [188, 0]
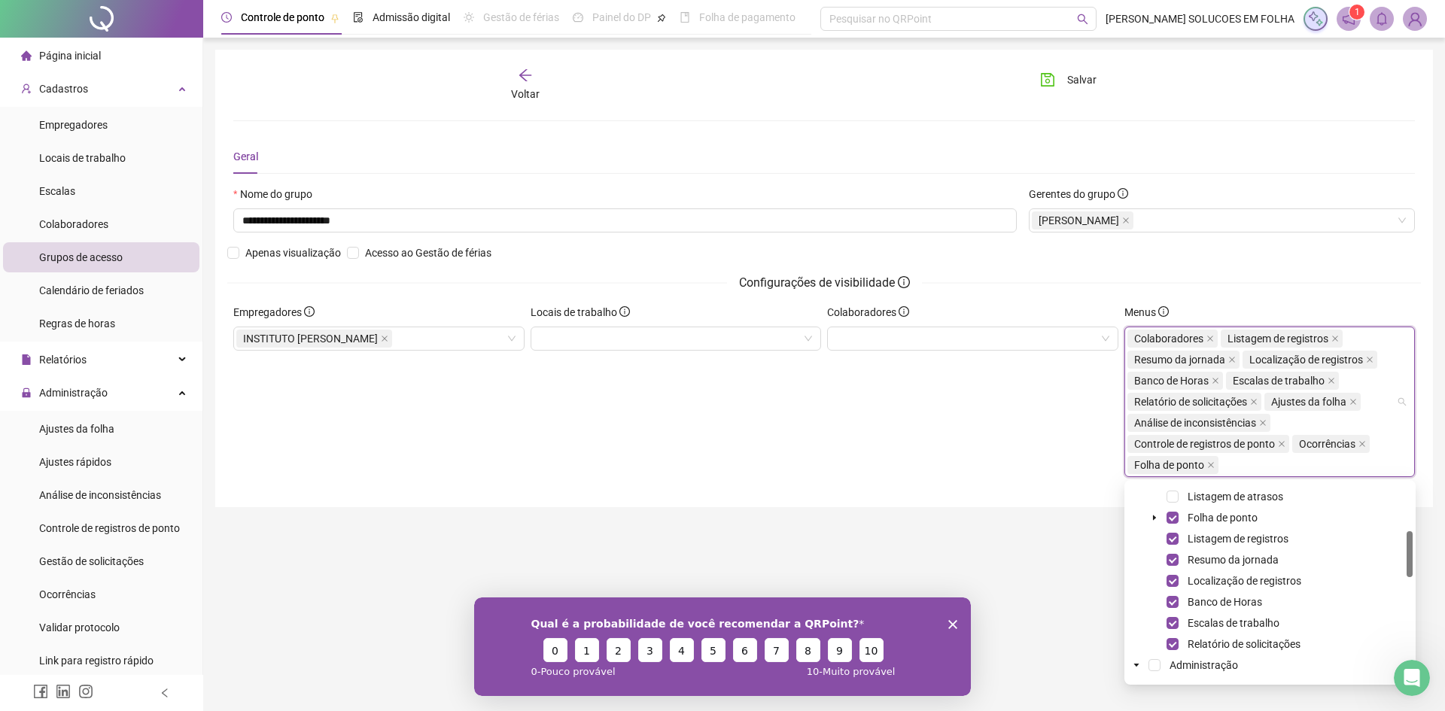
drag, startPoint x: 1410, startPoint y: 549, endPoint x: 1410, endPoint y: 558, distance: 9.1
click at [1410, 558] on div at bounding box center [1410, 554] width 6 height 46
click at [1285, 579] on span "Localização de registros" at bounding box center [1245, 581] width 114 height 12
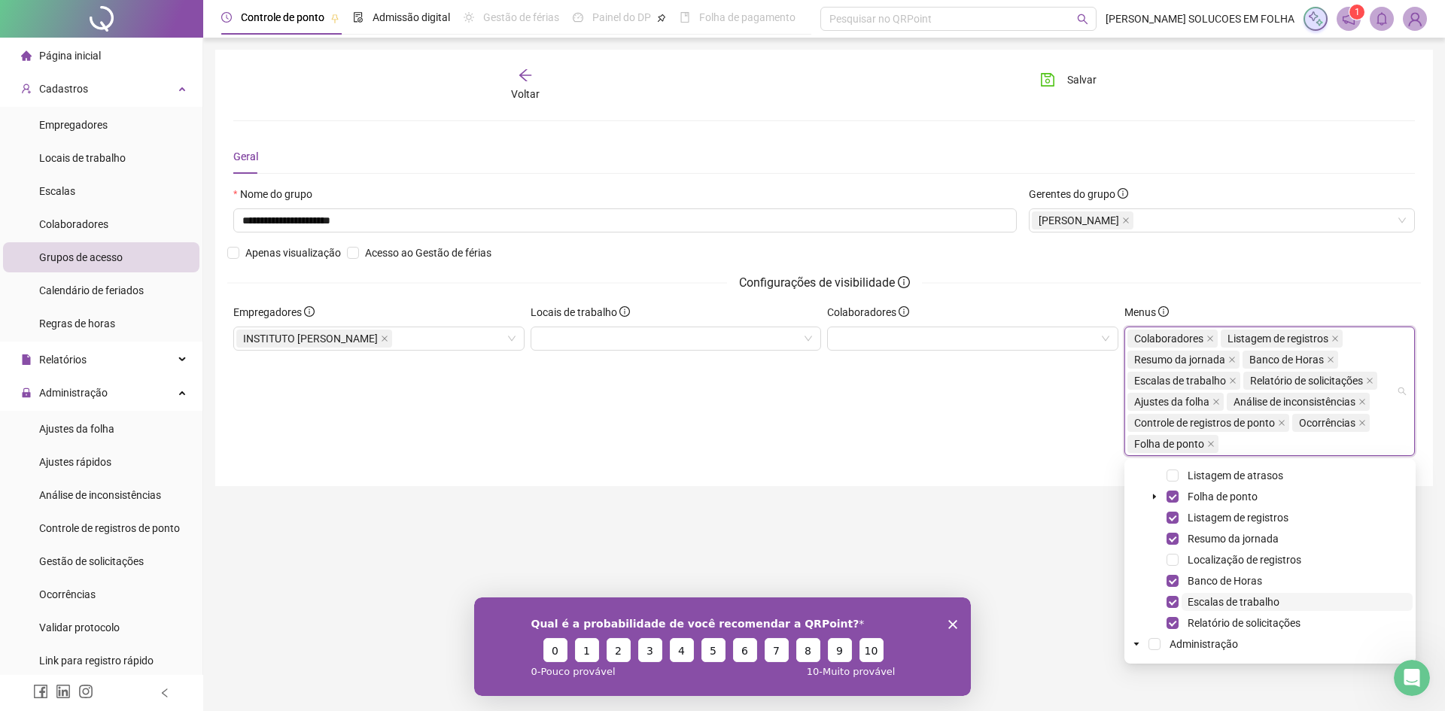
click at [1263, 604] on span "Escalas de trabalho" at bounding box center [1234, 602] width 92 height 12
click at [1174, 626] on span at bounding box center [1173, 623] width 12 height 12
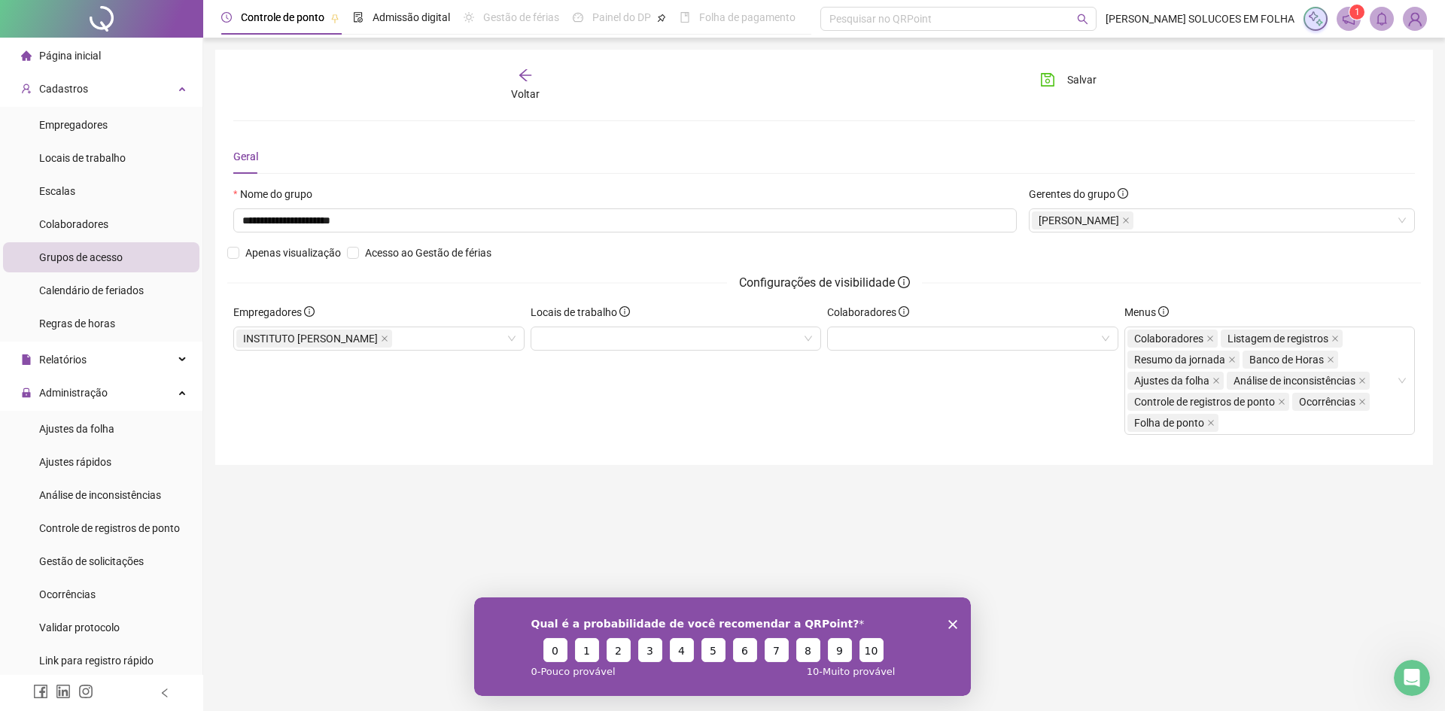
click at [1039, 506] on main "**********" at bounding box center [824, 348] width 1218 height 597
click at [1050, 80] on icon "save" at bounding box center [1048, 80] width 14 height 14
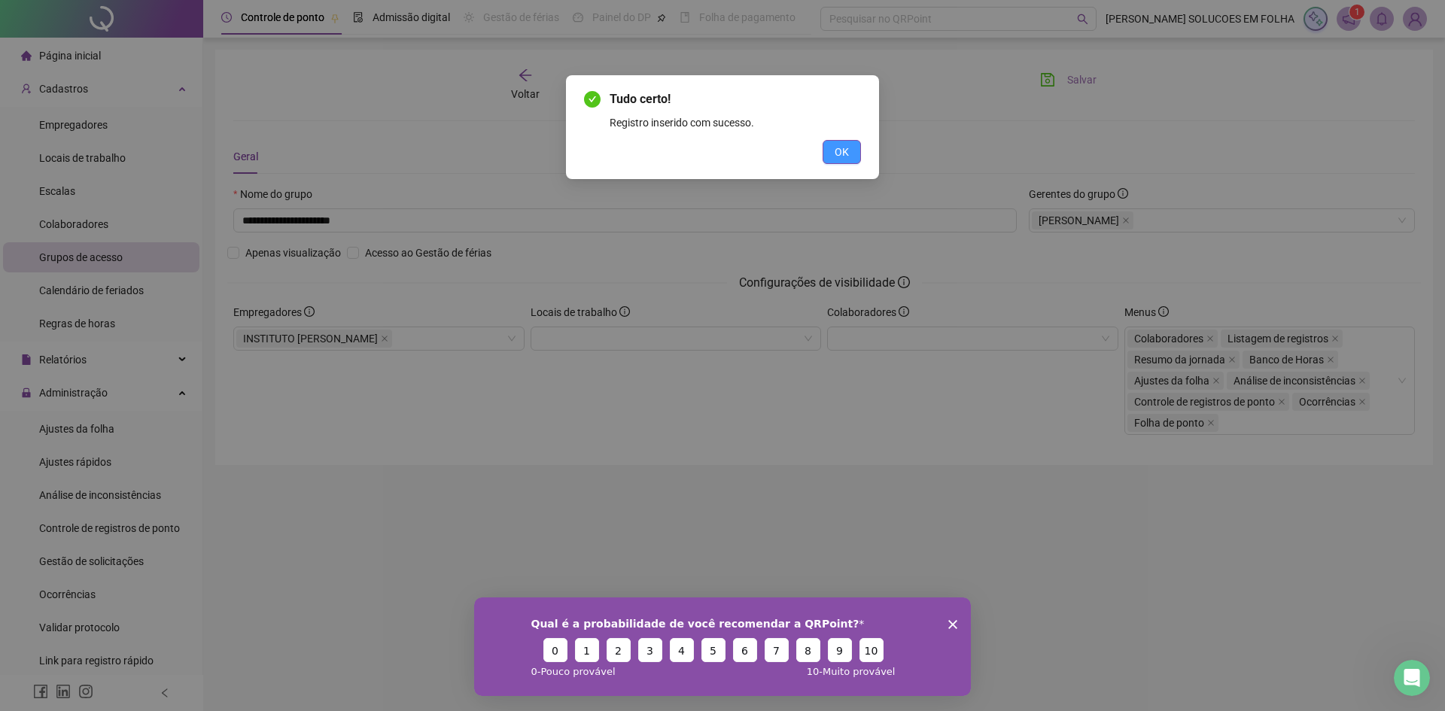
click at [835, 148] on span "OK" at bounding box center [842, 152] width 14 height 17
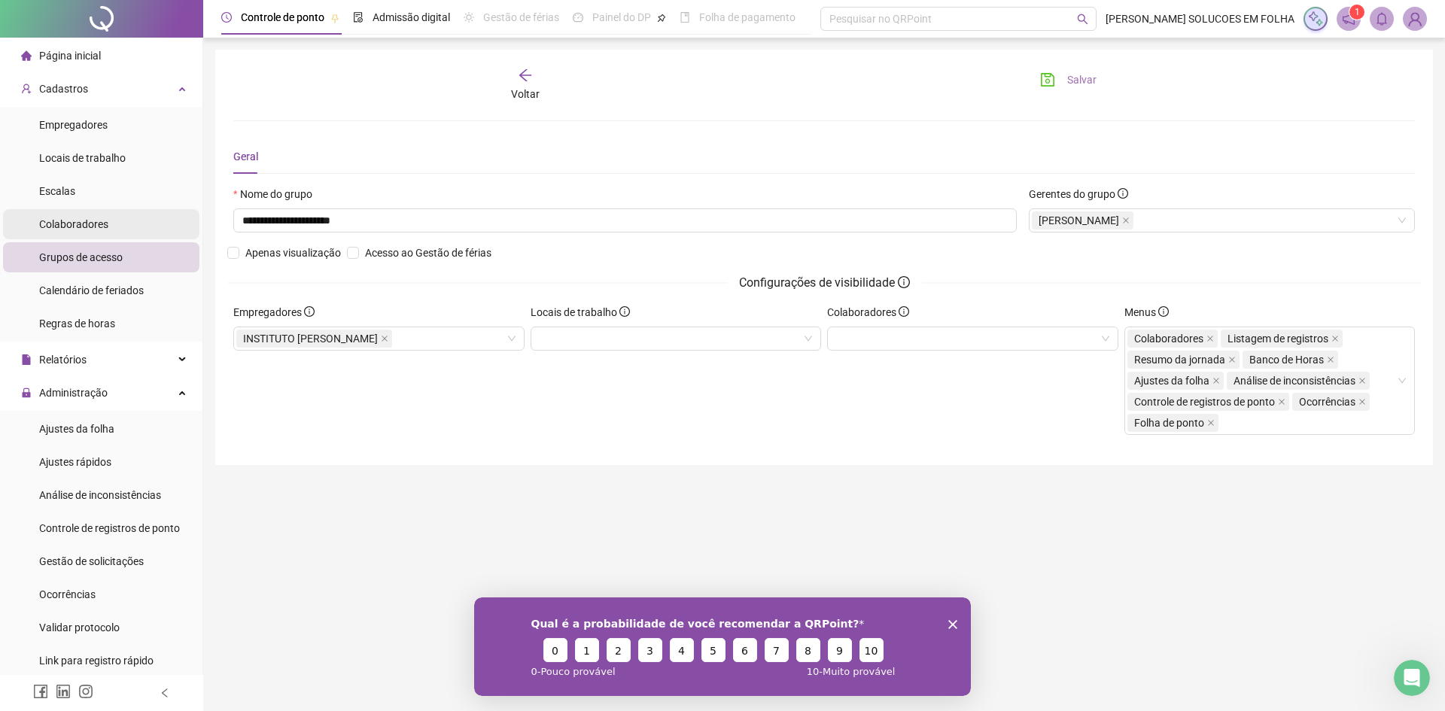
click at [90, 226] on span "Colaboradores" at bounding box center [73, 224] width 69 height 12
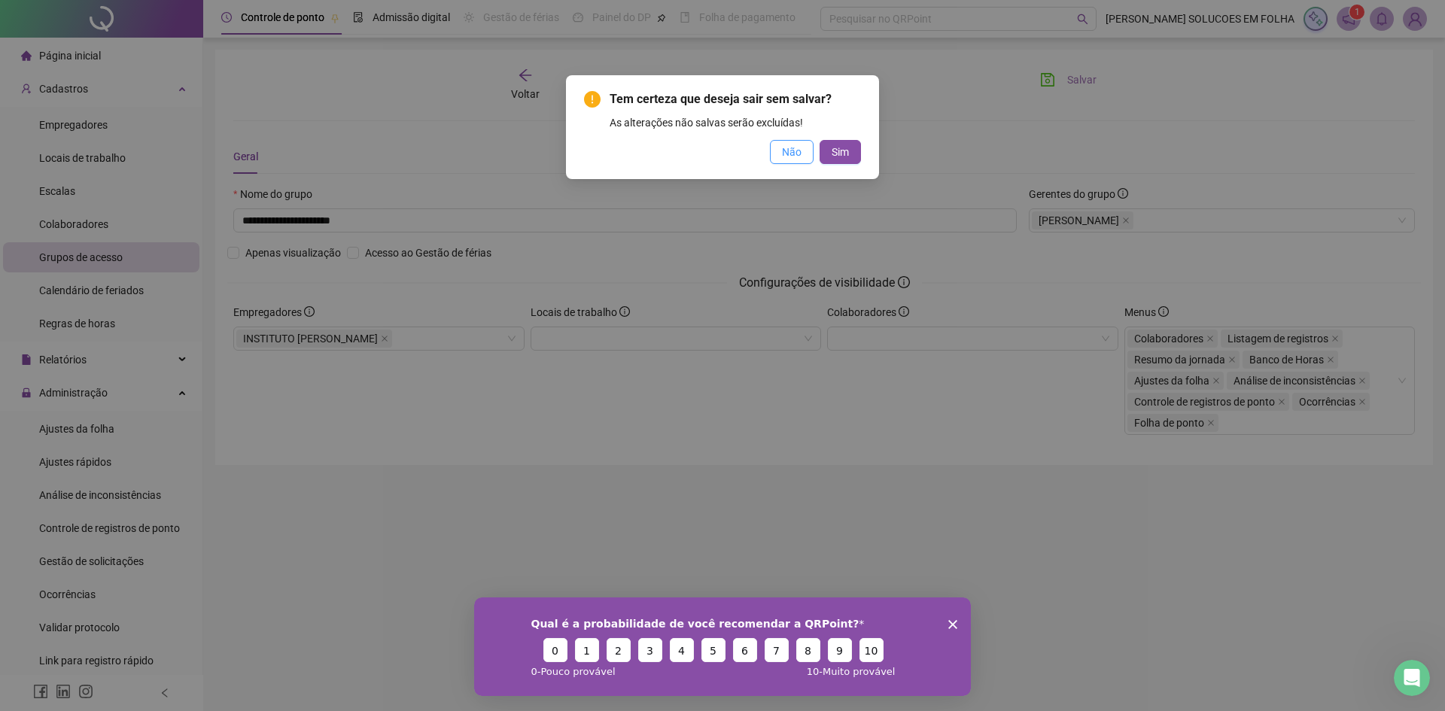
click at [788, 159] on span "Não" at bounding box center [792, 152] width 20 height 17
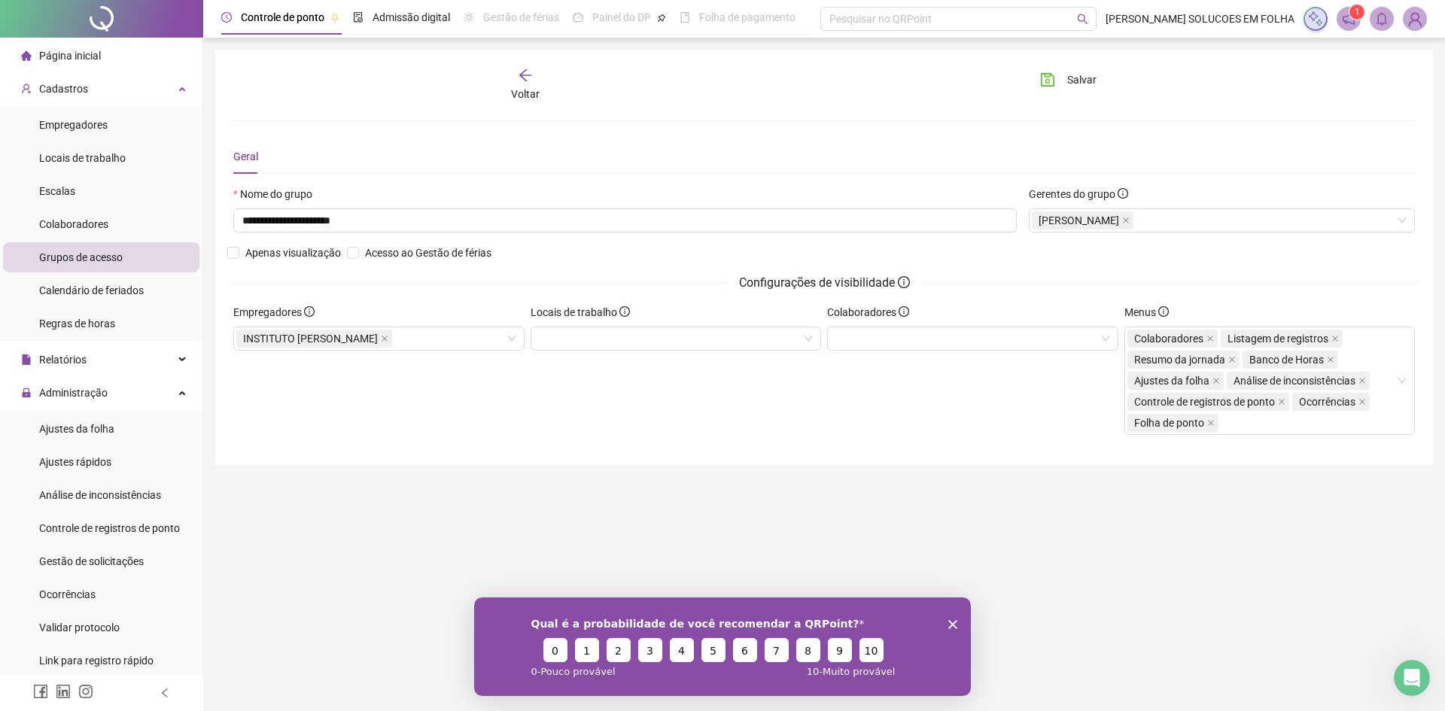
click at [1050, 72] on icon "save" at bounding box center [1047, 79] width 15 height 15
click at [90, 220] on span "Colaboradores" at bounding box center [73, 224] width 69 height 12
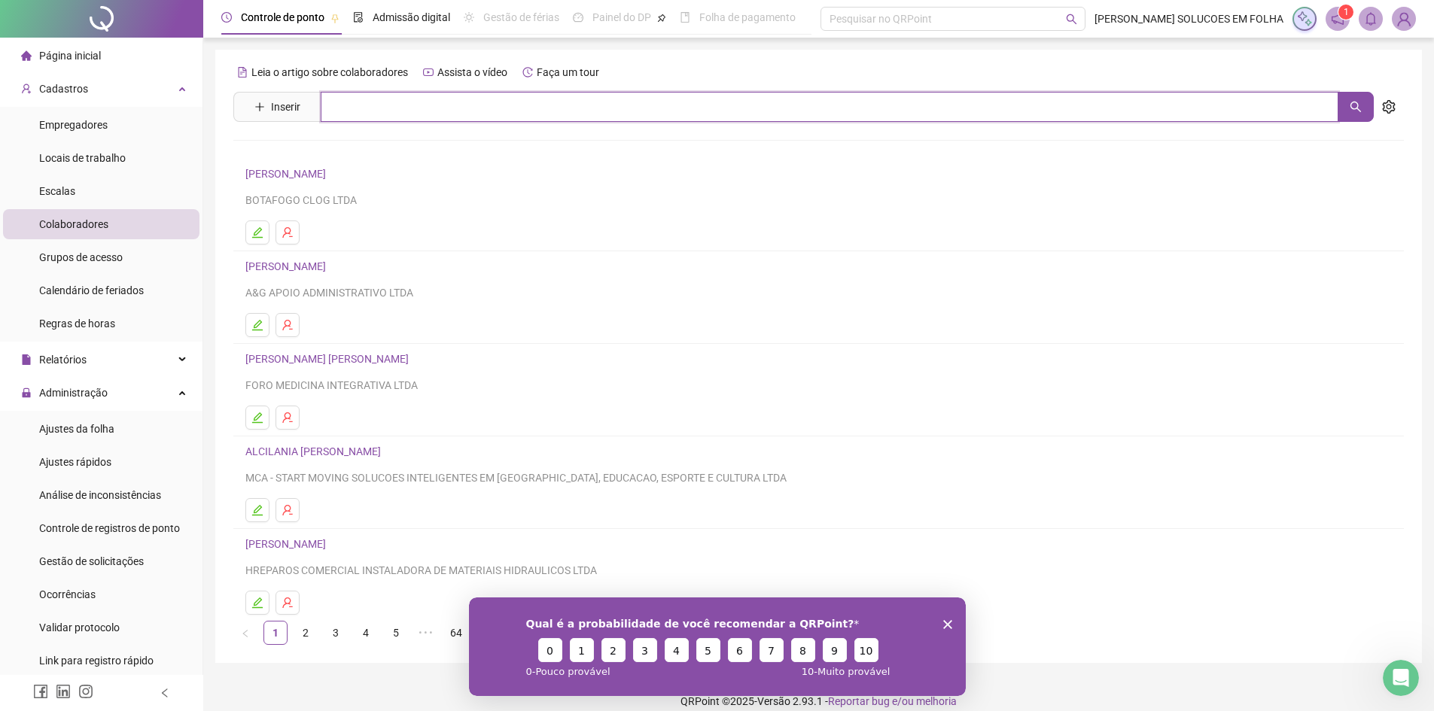
click at [399, 109] on input "text" at bounding box center [830, 107] width 1018 height 30
type input "*****"
click at [324, 183] on link "[PERSON_NAME]" at bounding box center [301, 184] width 81 height 12
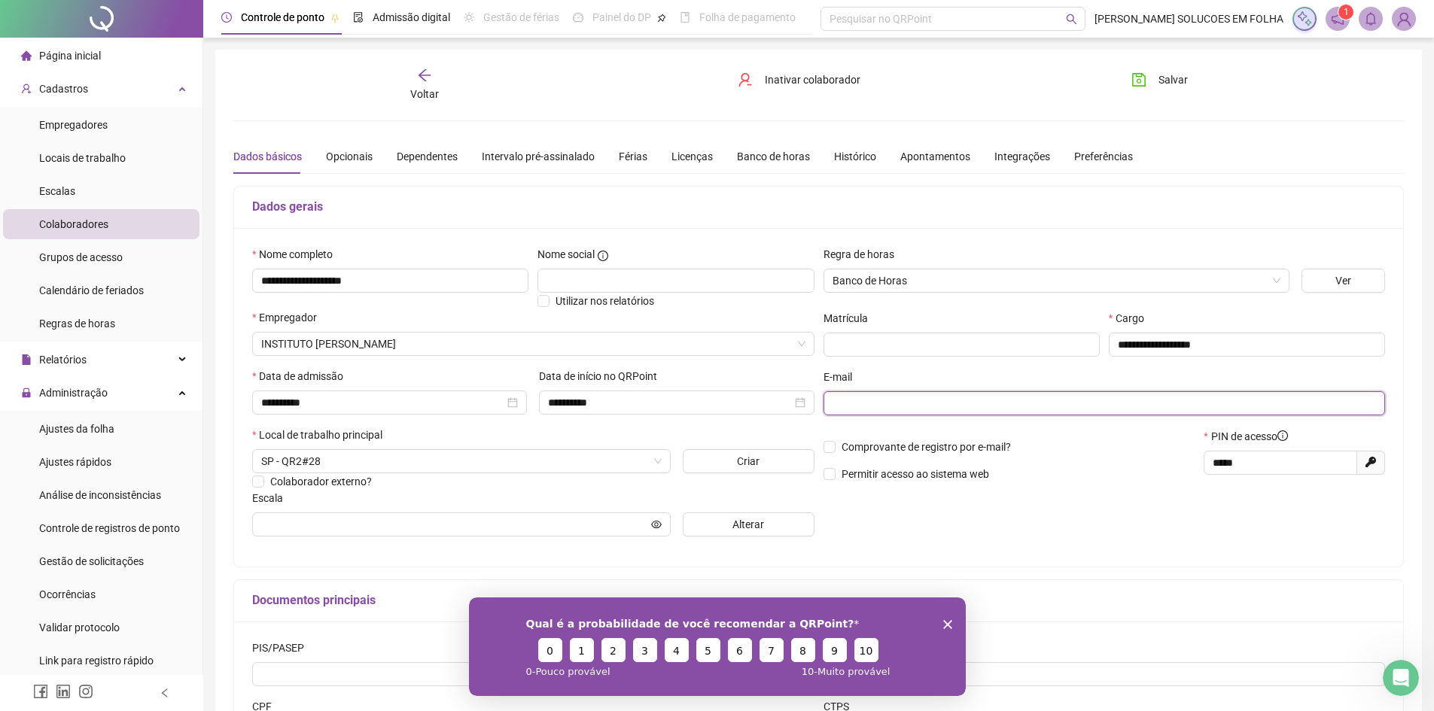
click at [883, 399] on input "text" at bounding box center [1102, 403] width 541 height 17
paste input "**********"
type input "**********"
click at [954, 448] on span "Comprovante de registro por e-mail?" at bounding box center [925, 447] width 169 height 12
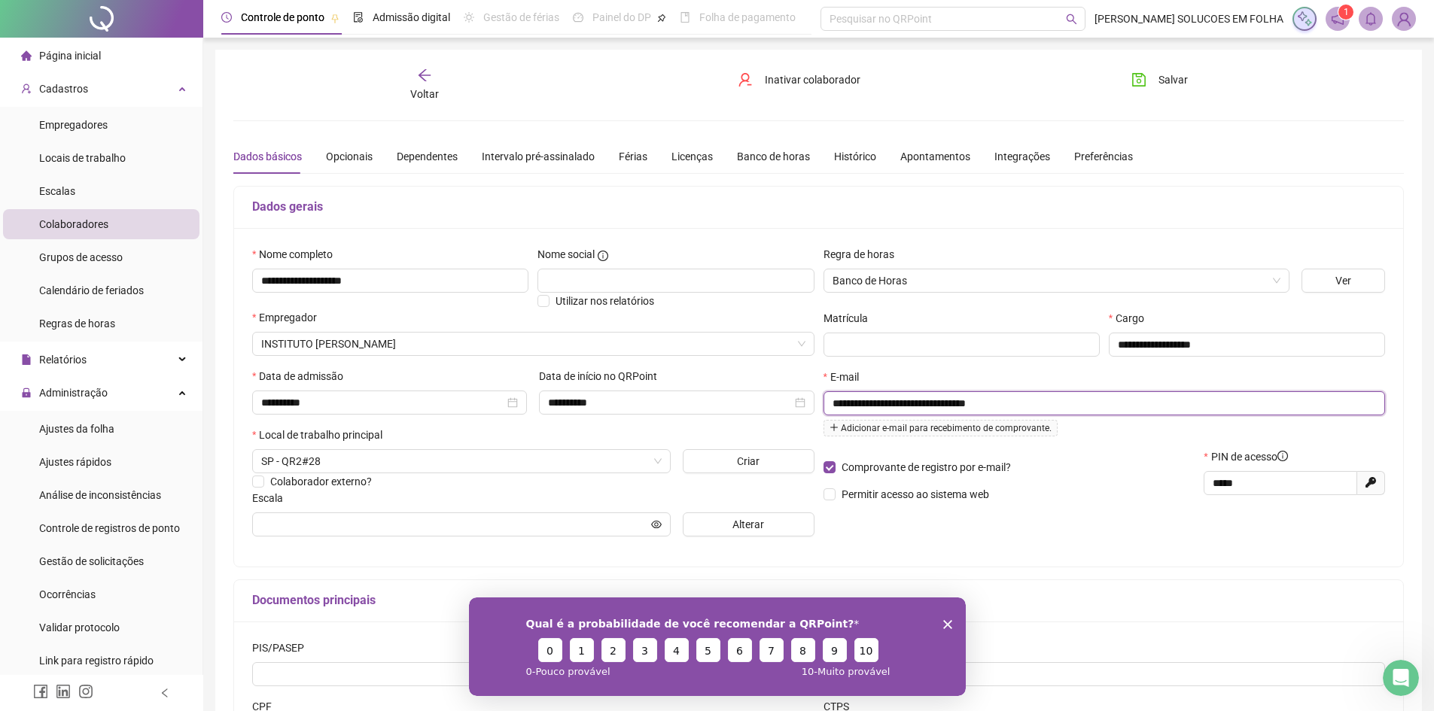
click at [1041, 402] on input "**********" at bounding box center [1102, 403] width 541 height 17
drag, startPoint x: 1041, startPoint y: 402, endPoint x: 764, endPoint y: 387, distance: 277.4
click at [764, 387] on div "**********" at bounding box center [819, 397] width 1142 height 303
click at [1074, 489] on p "Permitir acesso ao sistema web" at bounding box center [1009, 494] width 372 height 17
click at [973, 500] on span "Permitir acesso ao sistema web" at bounding box center [915, 494] width 148 height 12
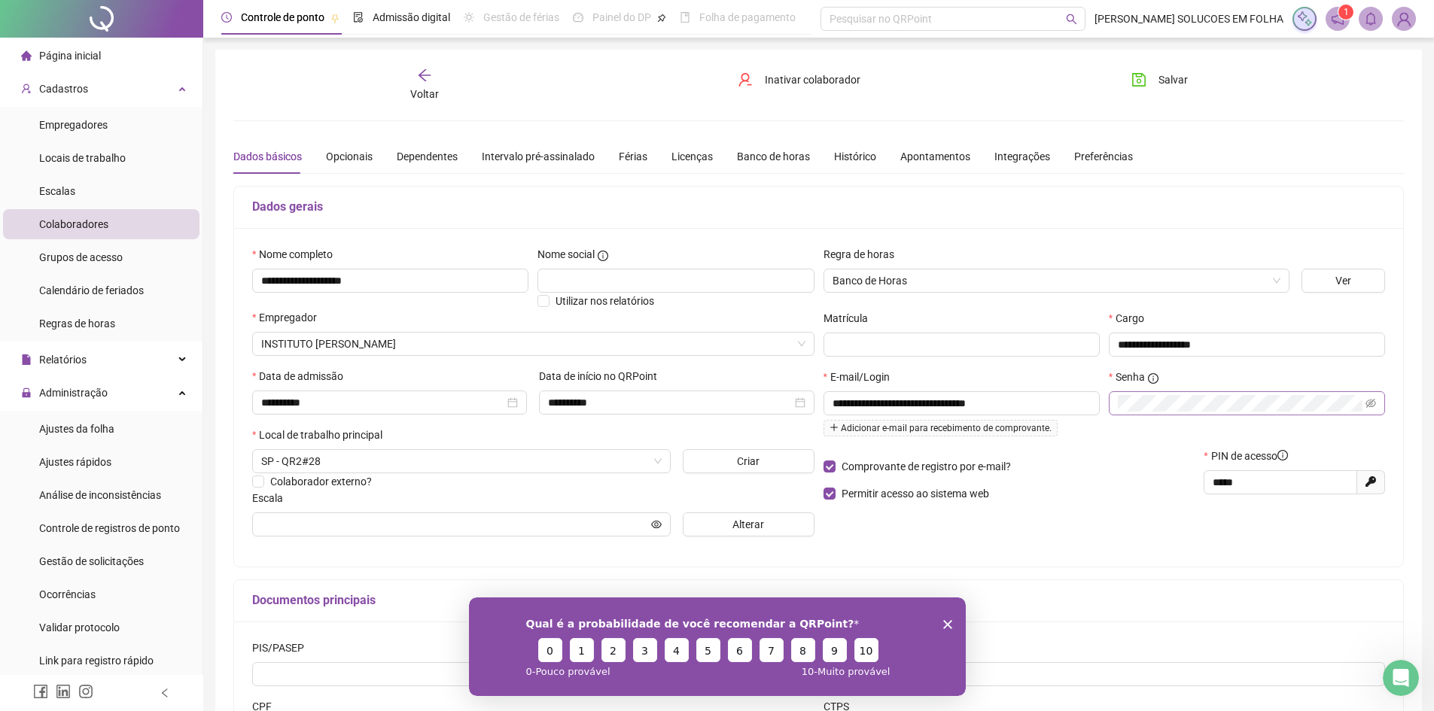
click at [1376, 403] on span at bounding box center [1247, 403] width 276 height 24
click at [1373, 403] on icon "eye-invisible" at bounding box center [1370, 403] width 11 height 11
click at [1373, 403] on icon "eye" at bounding box center [1370, 403] width 11 height 11
click at [1002, 419] on div "**********" at bounding box center [1104, 408] width 571 height 79
click at [1178, 74] on span "Salvar" at bounding box center [1172, 79] width 29 height 17
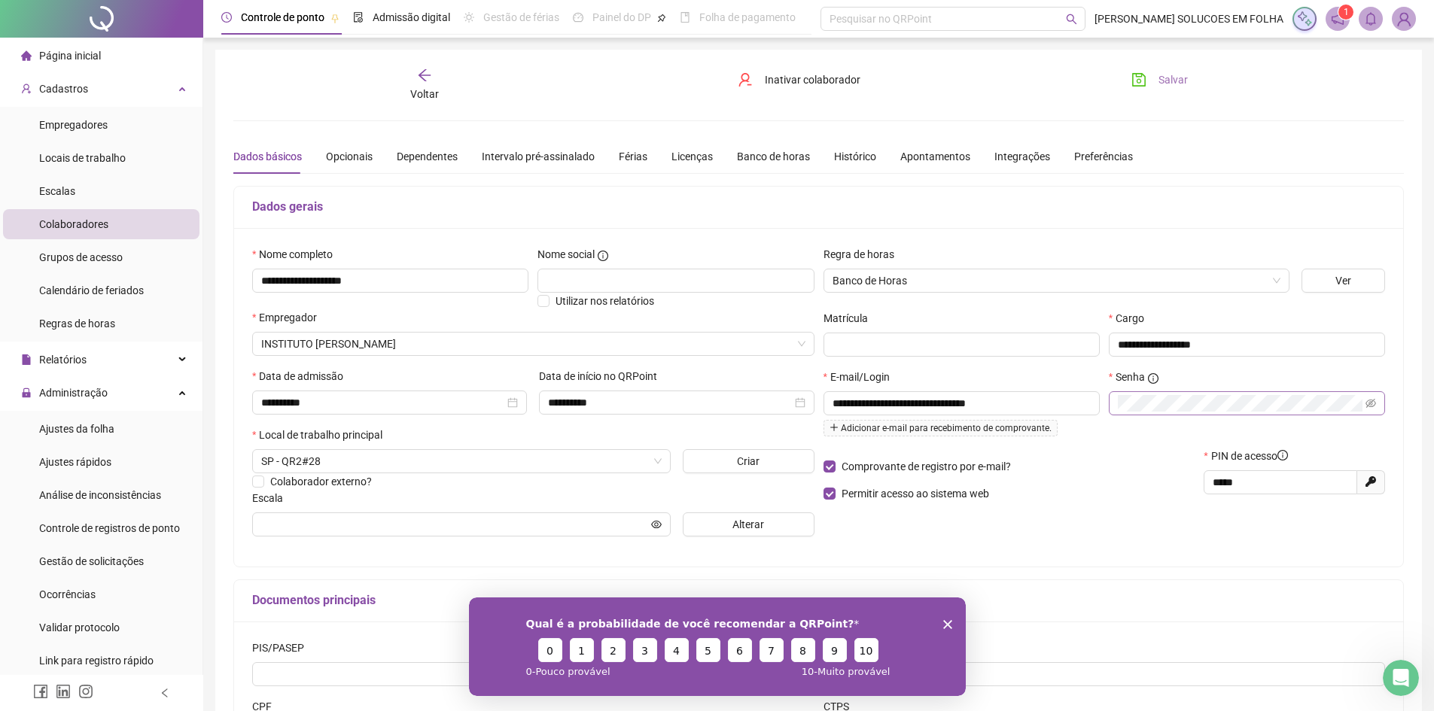
click at [1131, 68] on button "Salvar" at bounding box center [1159, 80] width 79 height 24
